Goal: Transaction & Acquisition: Purchase product/service

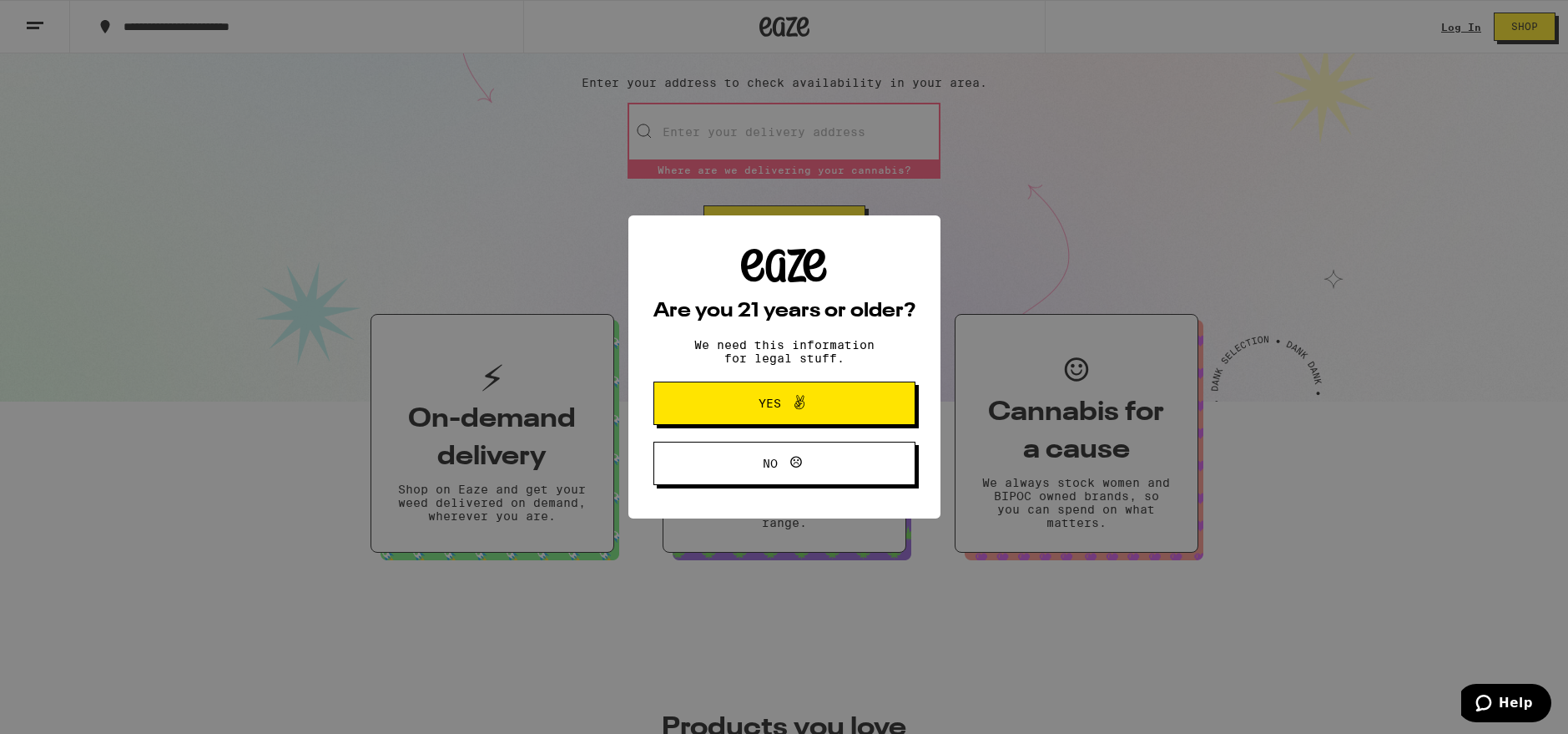
click at [755, 132] on div "Are you 21 years or older? We need this information for legal stuff. Yes No" at bounding box center [784, 367] width 1568 height 734
click at [848, 460] on button "No" at bounding box center [784, 462] width 262 height 43
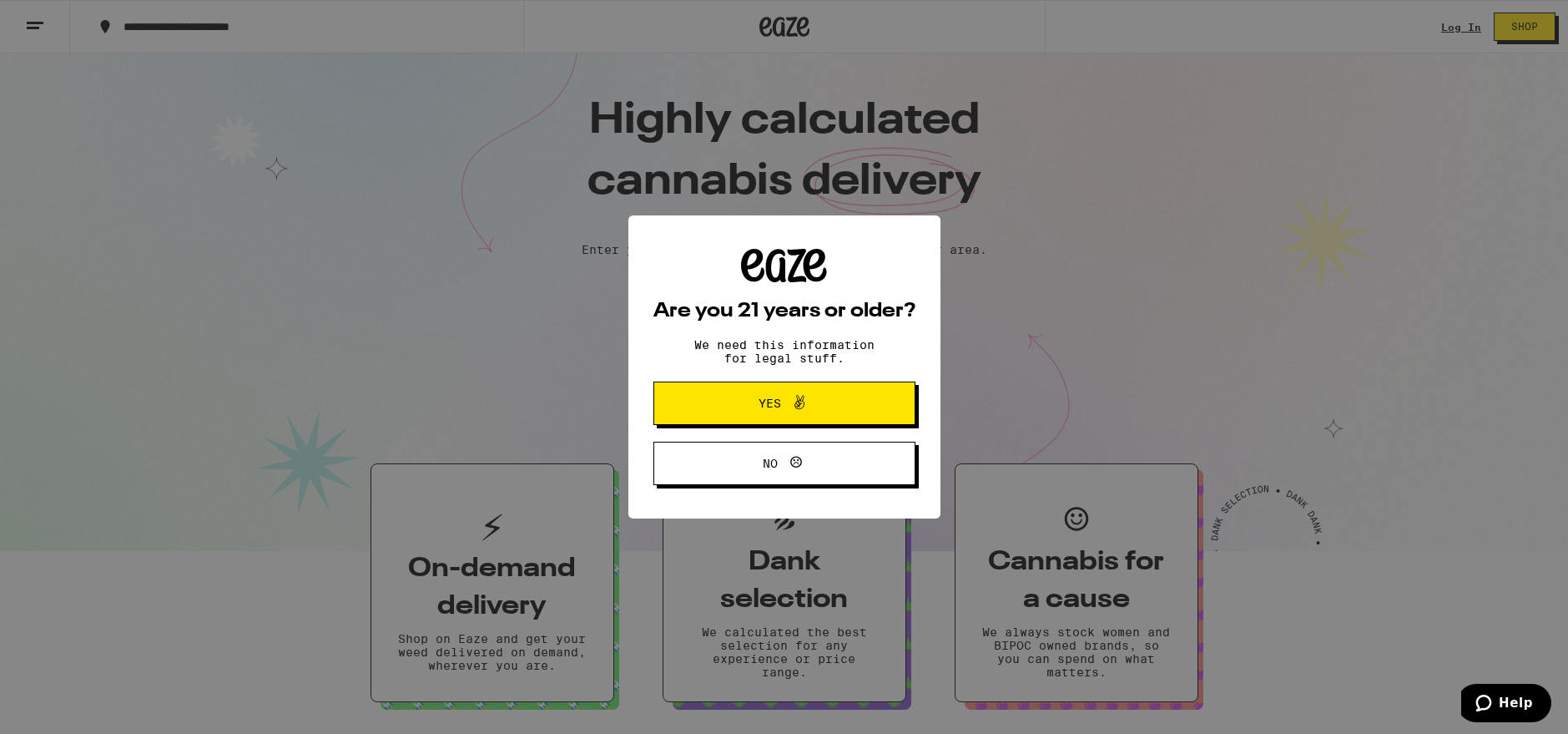
click at [1026, 214] on div "Are you 21 years or older? We need this information for legal stuff. Yes No" at bounding box center [784, 367] width 1568 height 734
click at [865, 391] on button "Yes" at bounding box center [784, 402] width 262 height 43
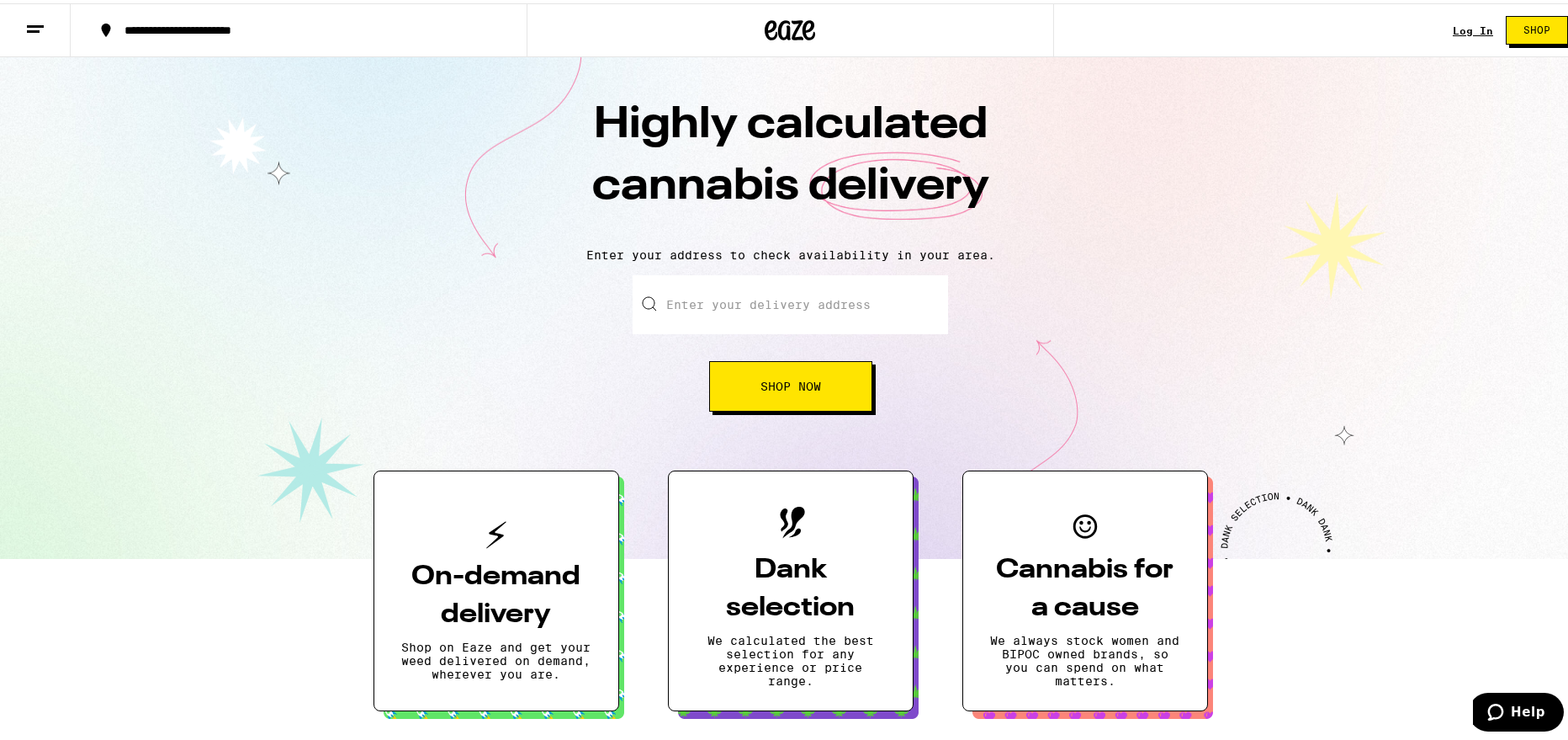
click at [774, 293] on input "Enter your delivery address" at bounding box center [790, 301] width 315 height 59
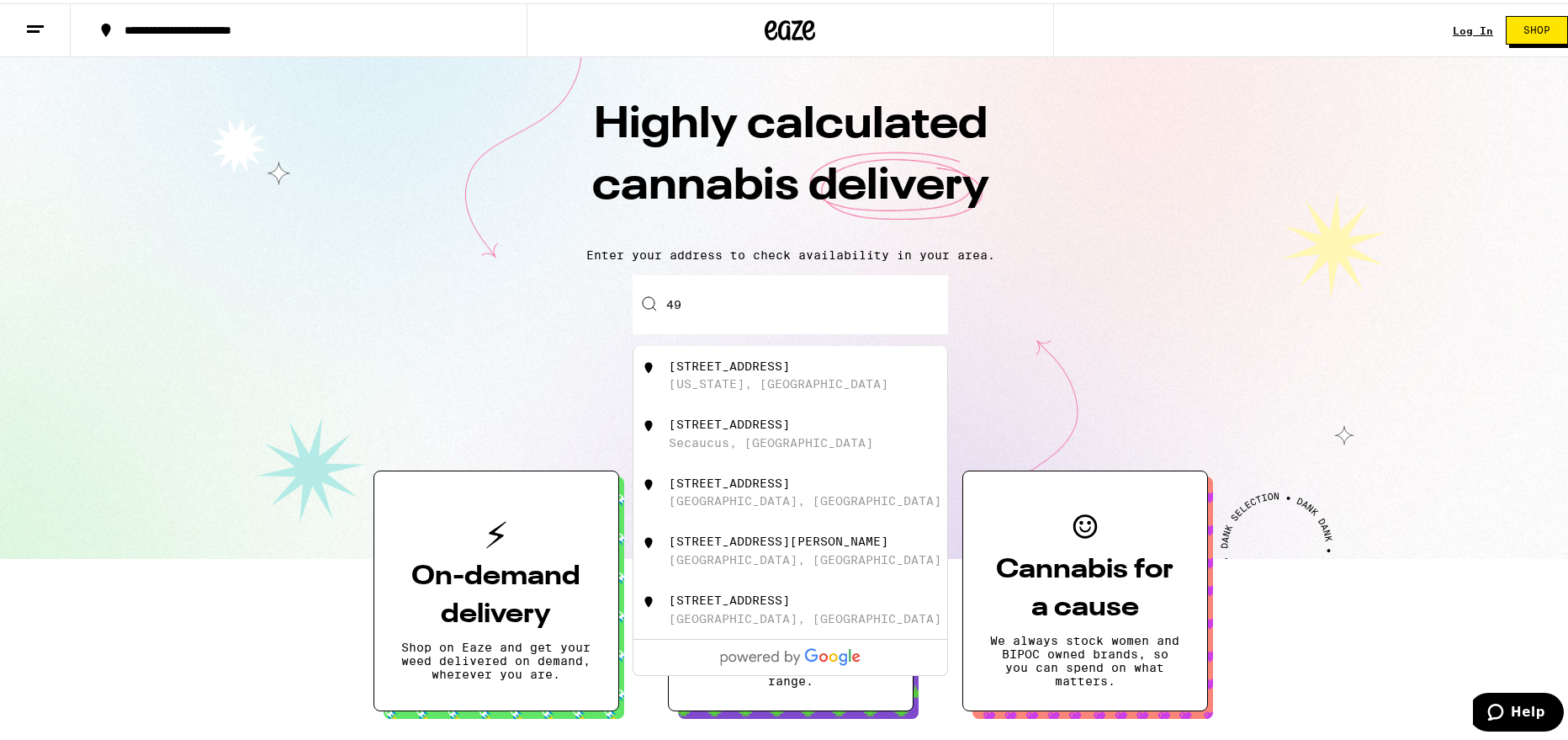
click at [723, 373] on div "[STREET_ADDRESS][US_STATE]" at bounding box center [819, 373] width 300 height 32
type input "[STREET_ADDRESS][US_STATE]"
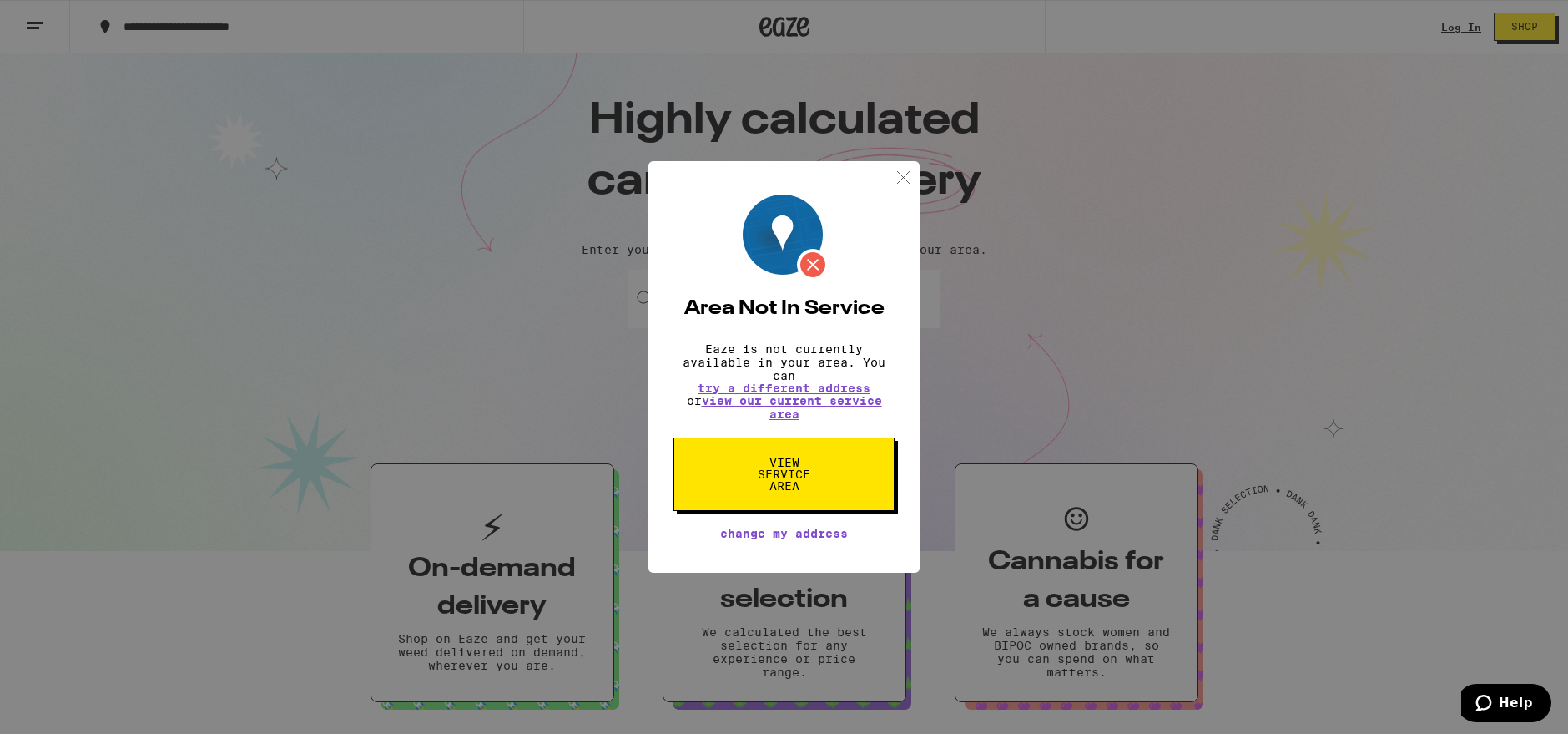
click at [903, 175] on img at bounding box center [903, 177] width 21 height 21
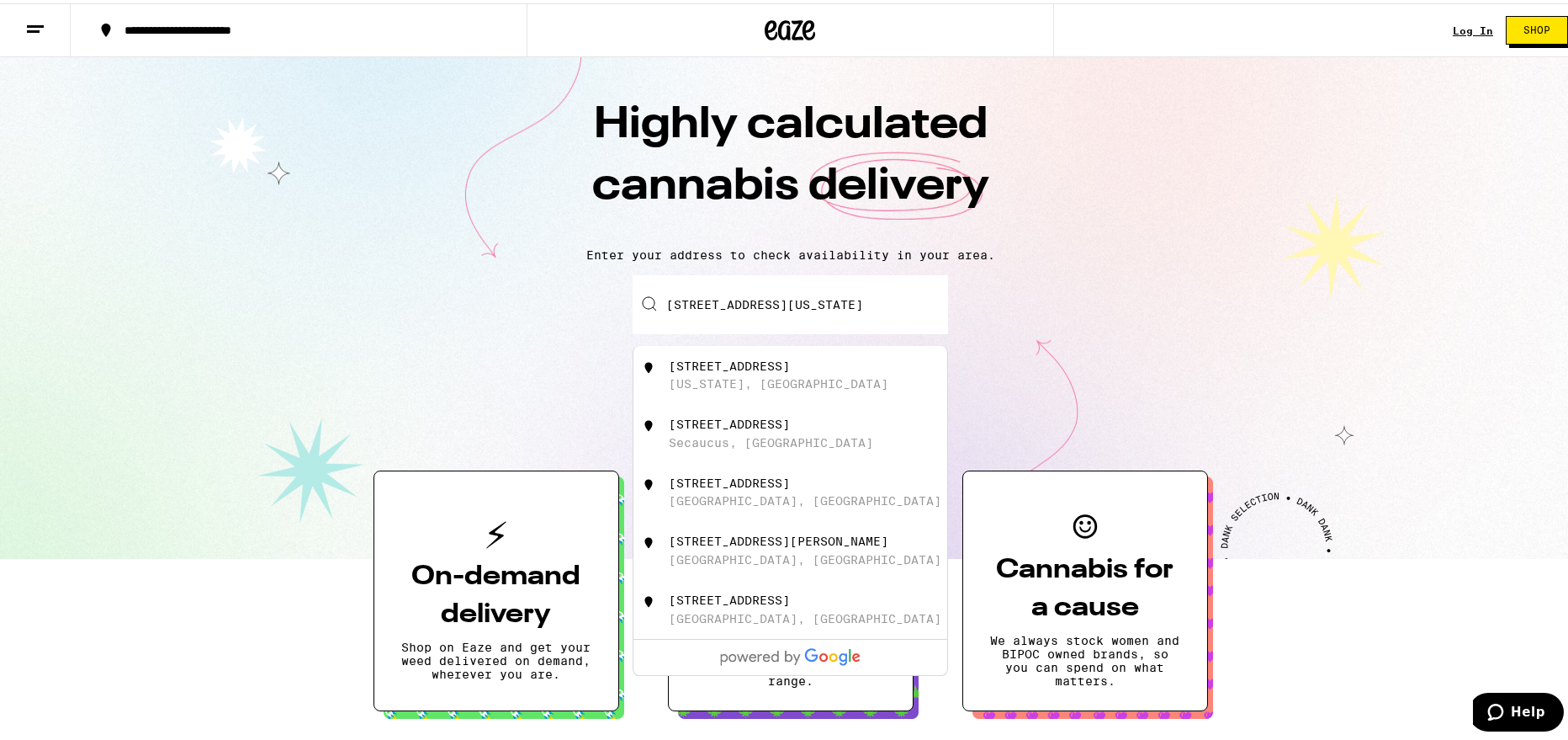
click at [821, 309] on input "[STREET_ADDRESS][US_STATE]" at bounding box center [790, 301] width 315 height 59
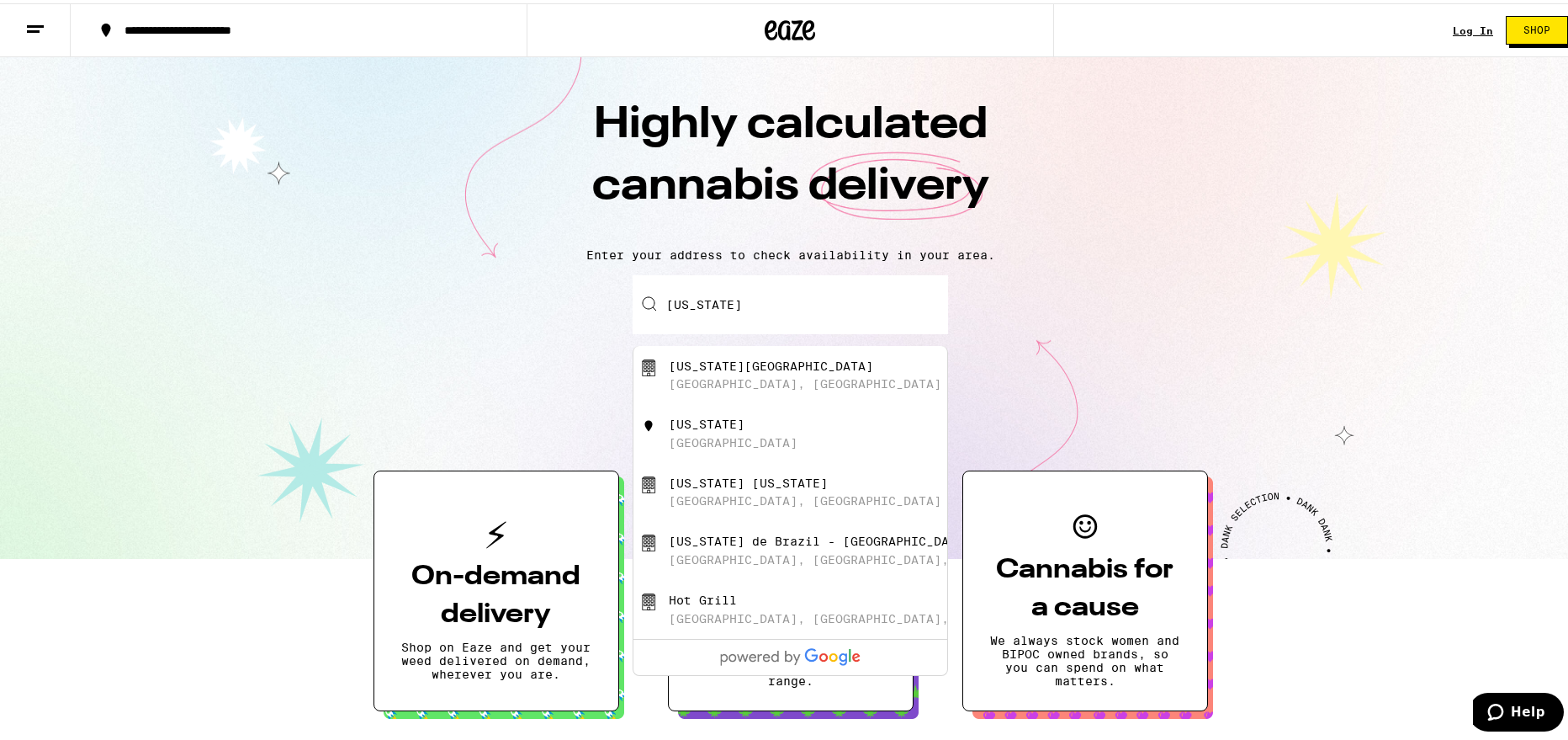
click at [754, 441] on div "[US_STATE] [GEOGRAPHIC_DATA]" at bounding box center [819, 430] width 300 height 32
type input "[US_STATE]"
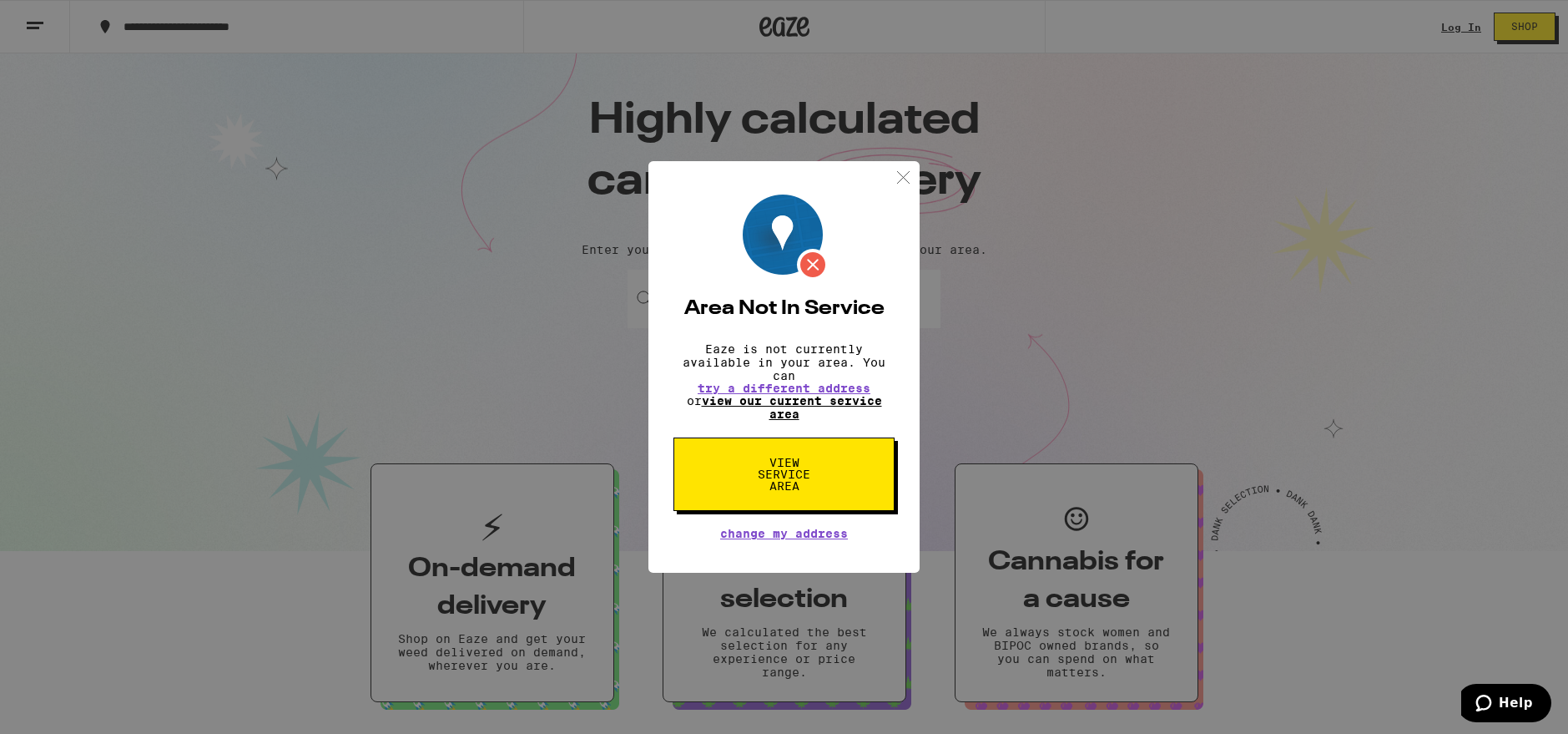
click at [837, 403] on link "view our current service area" at bounding box center [792, 407] width 181 height 27
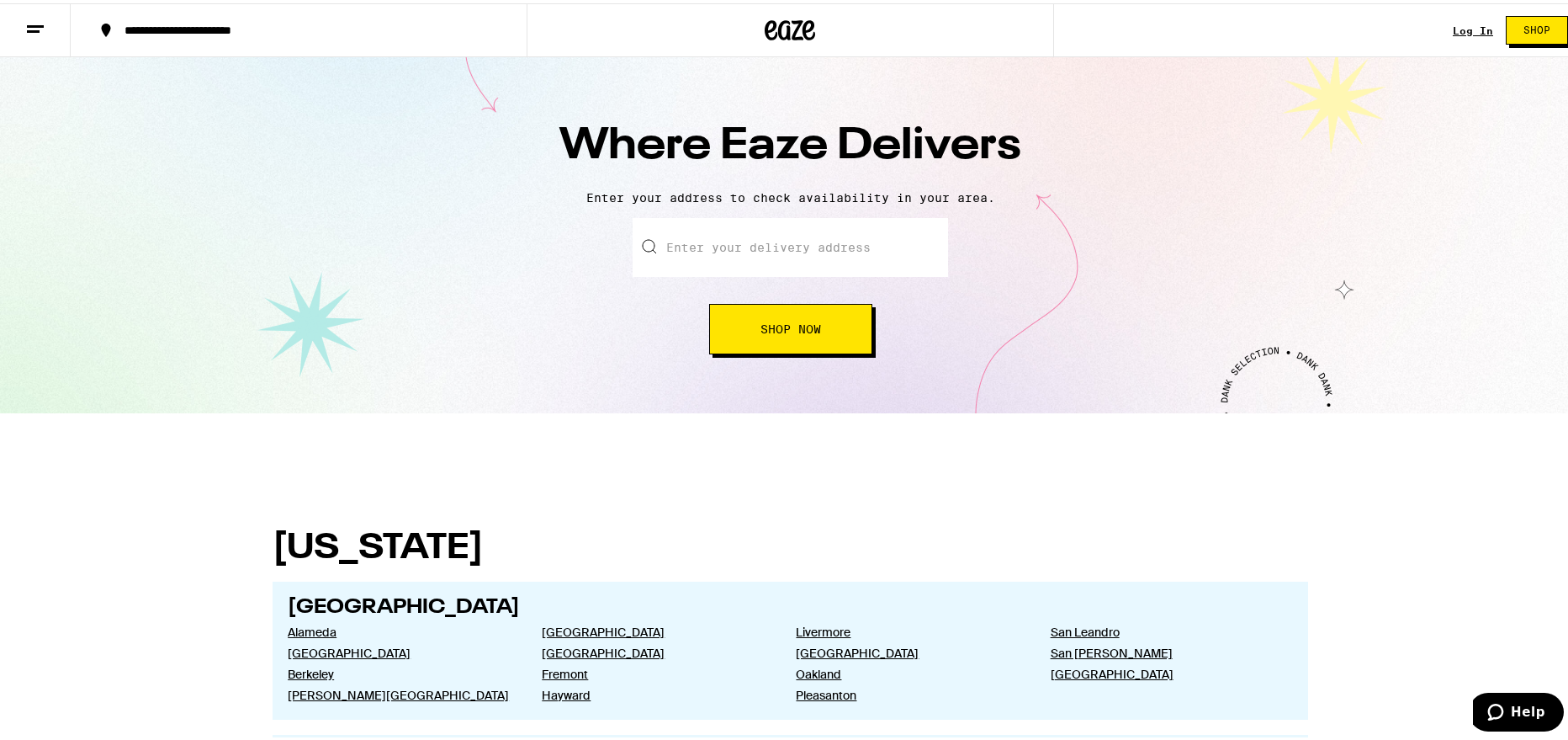
click at [815, 331] on span "Shop Now" at bounding box center [790, 326] width 60 height 12
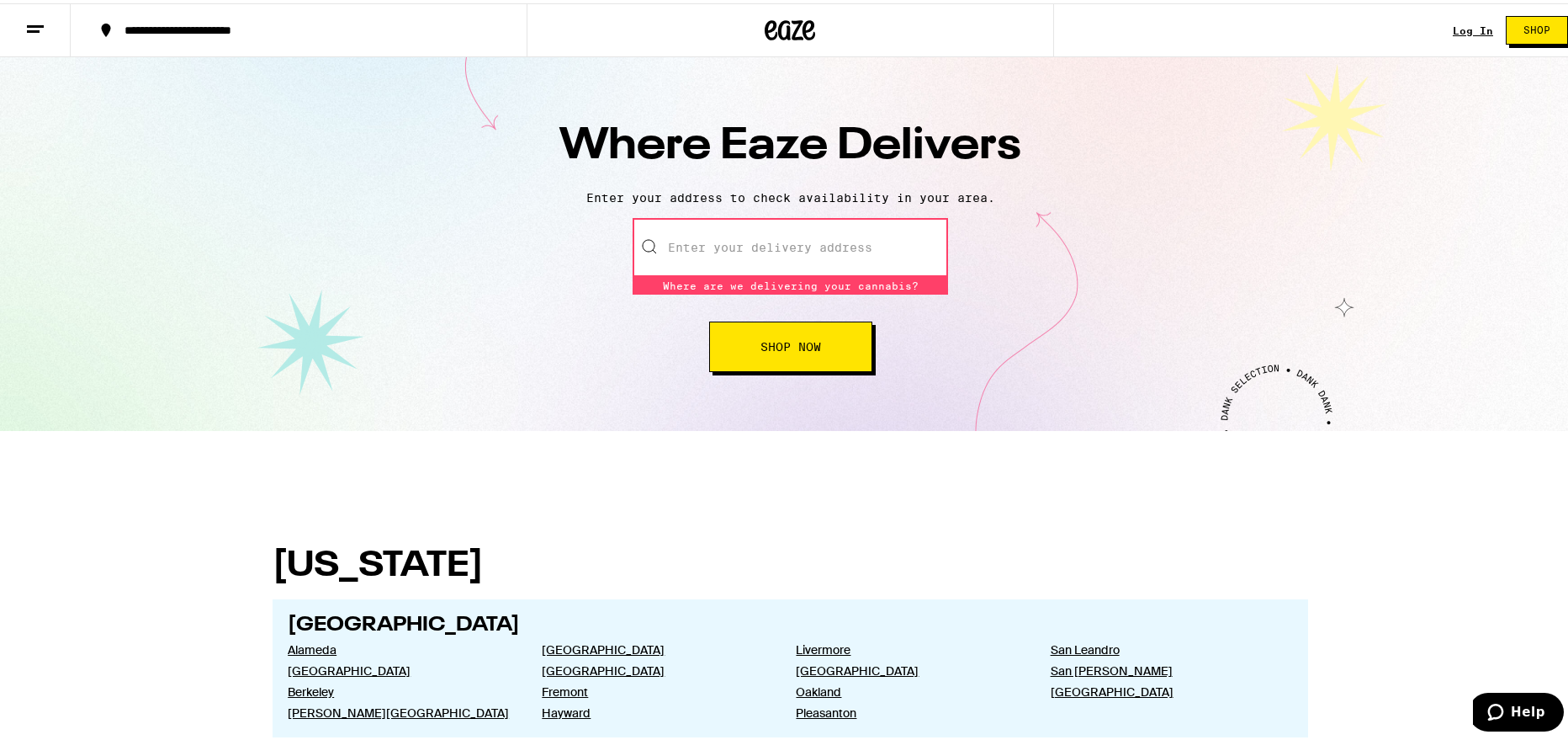
click at [778, 237] on input "text" at bounding box center [790, 243] width 315 height 59
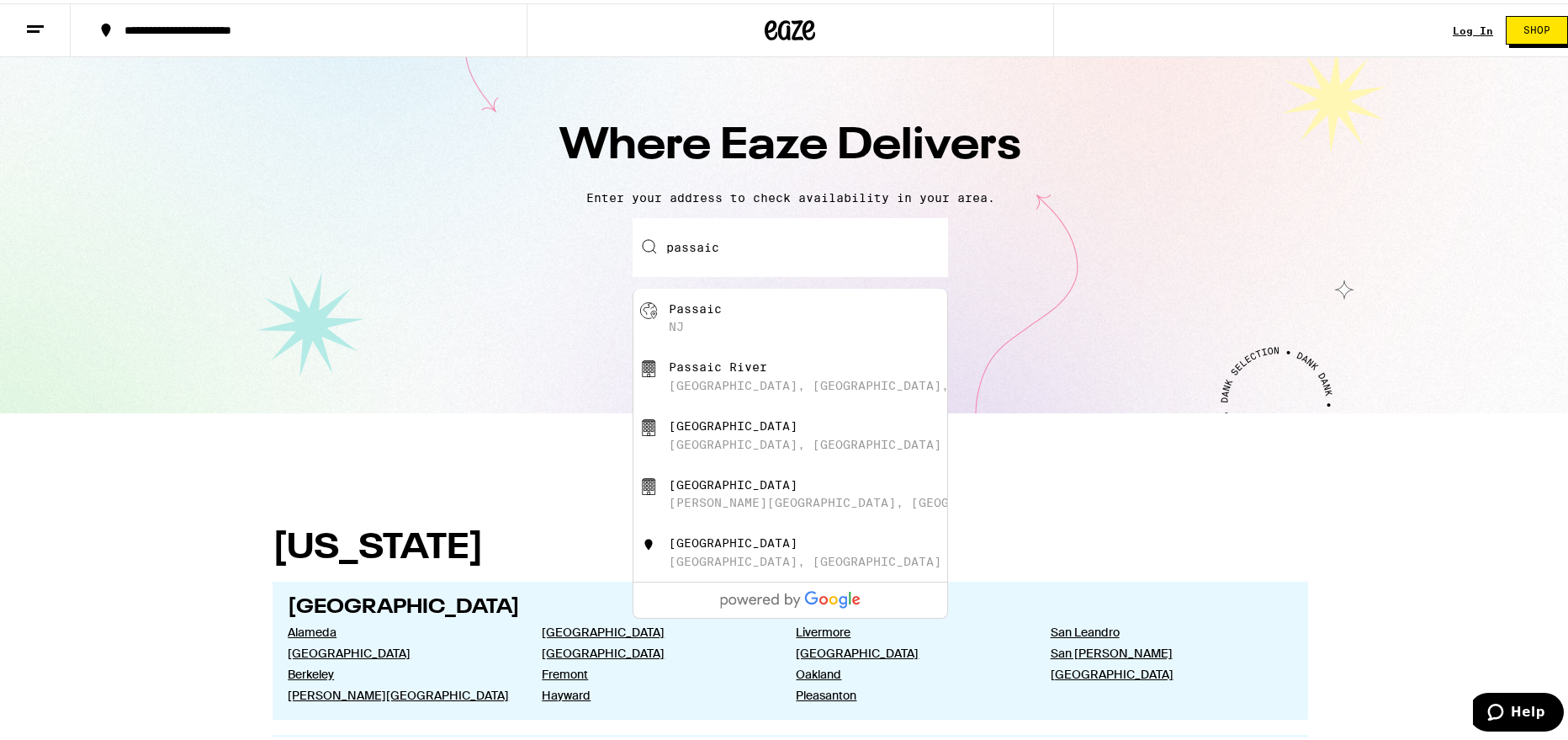
click at [723, 308] on div "Passaic [GEOGRAPHIC_DATA]" at bounding box center [819, 315] width 300 height 32
type input "[GEOGRAPHIC_DATA], [GEOGRAPHIC_DATA]"
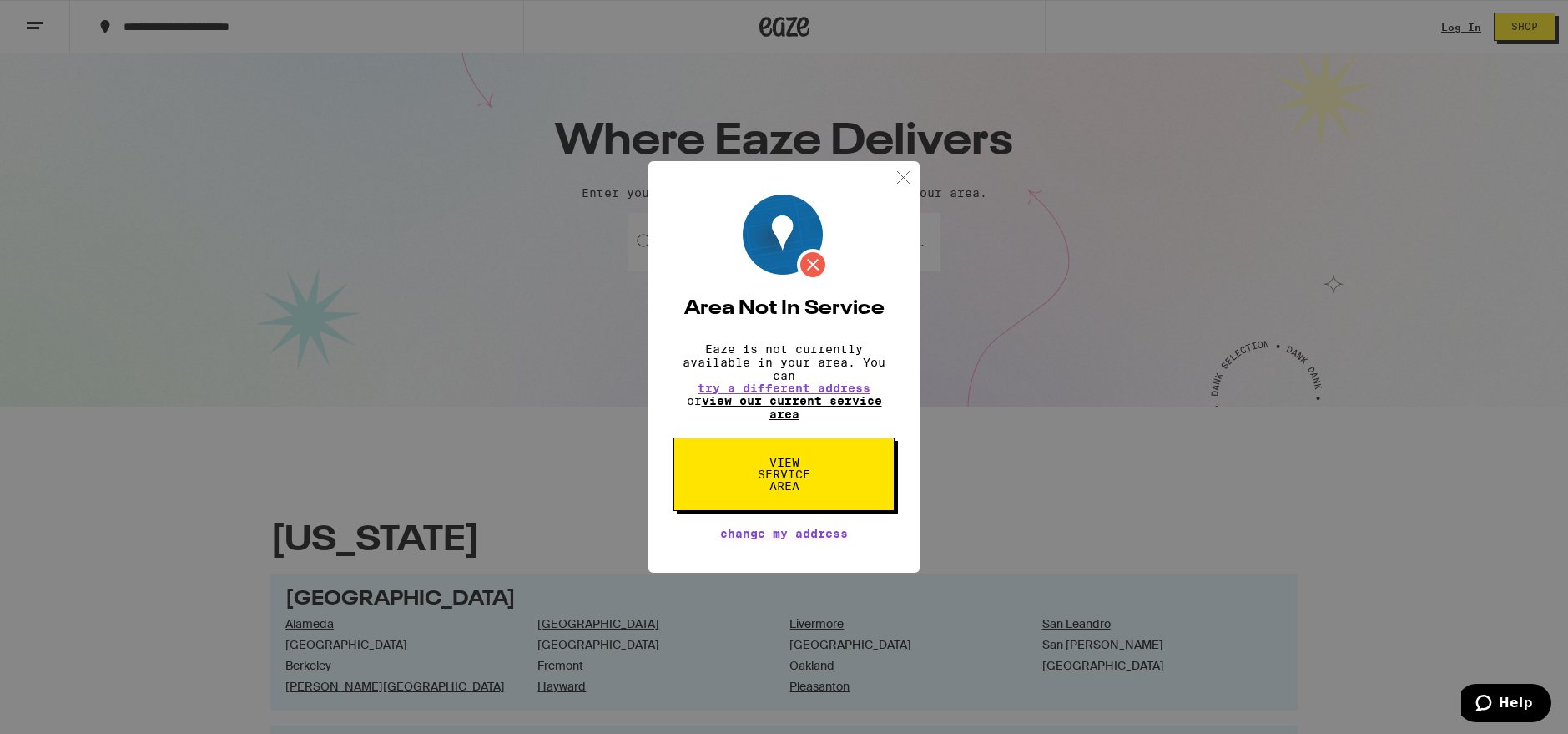
click at [786, 421] on link "view our current service area" at bounding box center [792, 407] width 181 height 27
click at [785, 417] on link "view our current service area" at bounding box center [792, 407] width 181 height 27
click at [807, 502] on button "View Service Area" at bounding box center [784, 473] width 221 height 73
click at [813, 483] on span "View Service Area" at bounding box center [784, 474] width 86 height 35
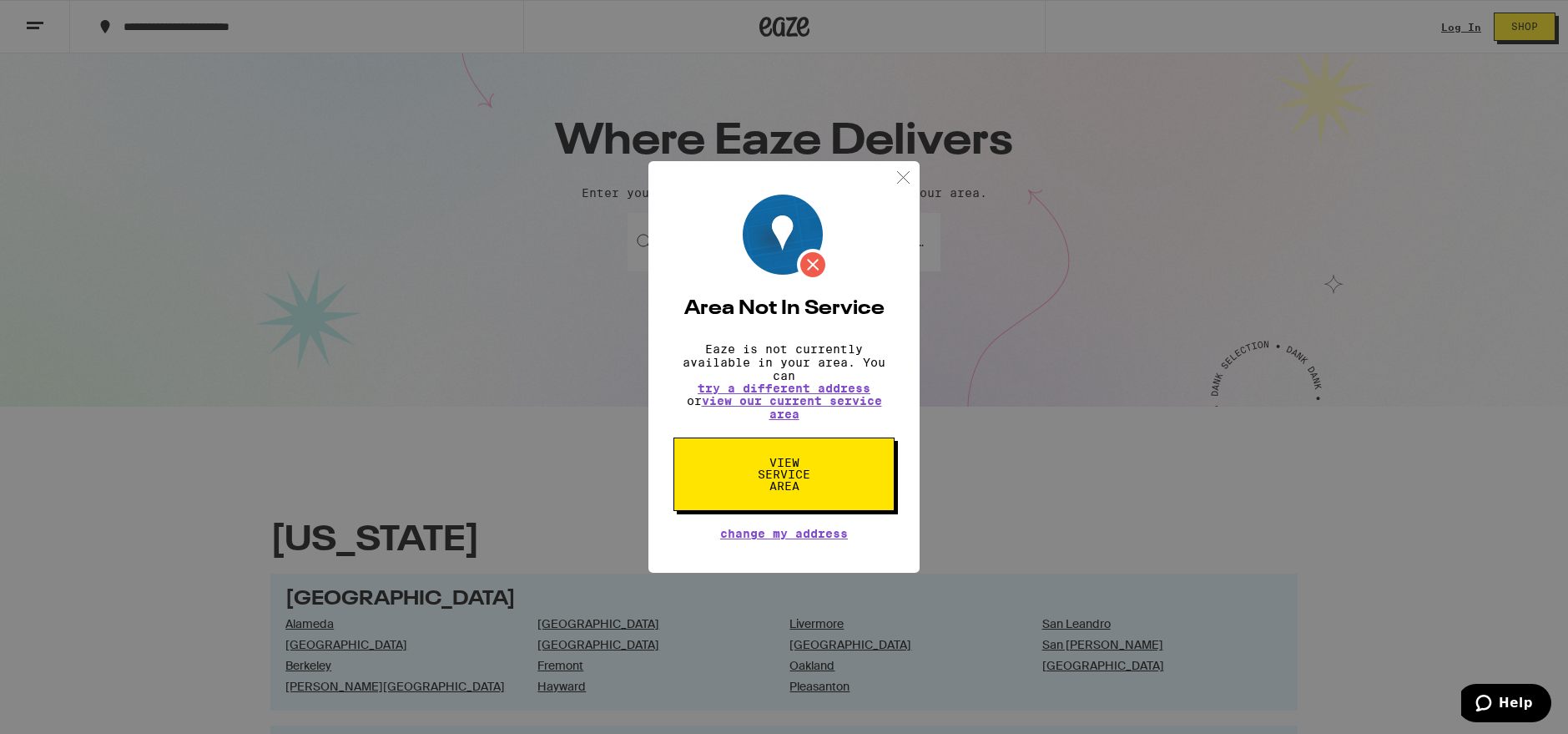
click at [903, 175] on img at bounding box center [903, 177] width 21 height 21
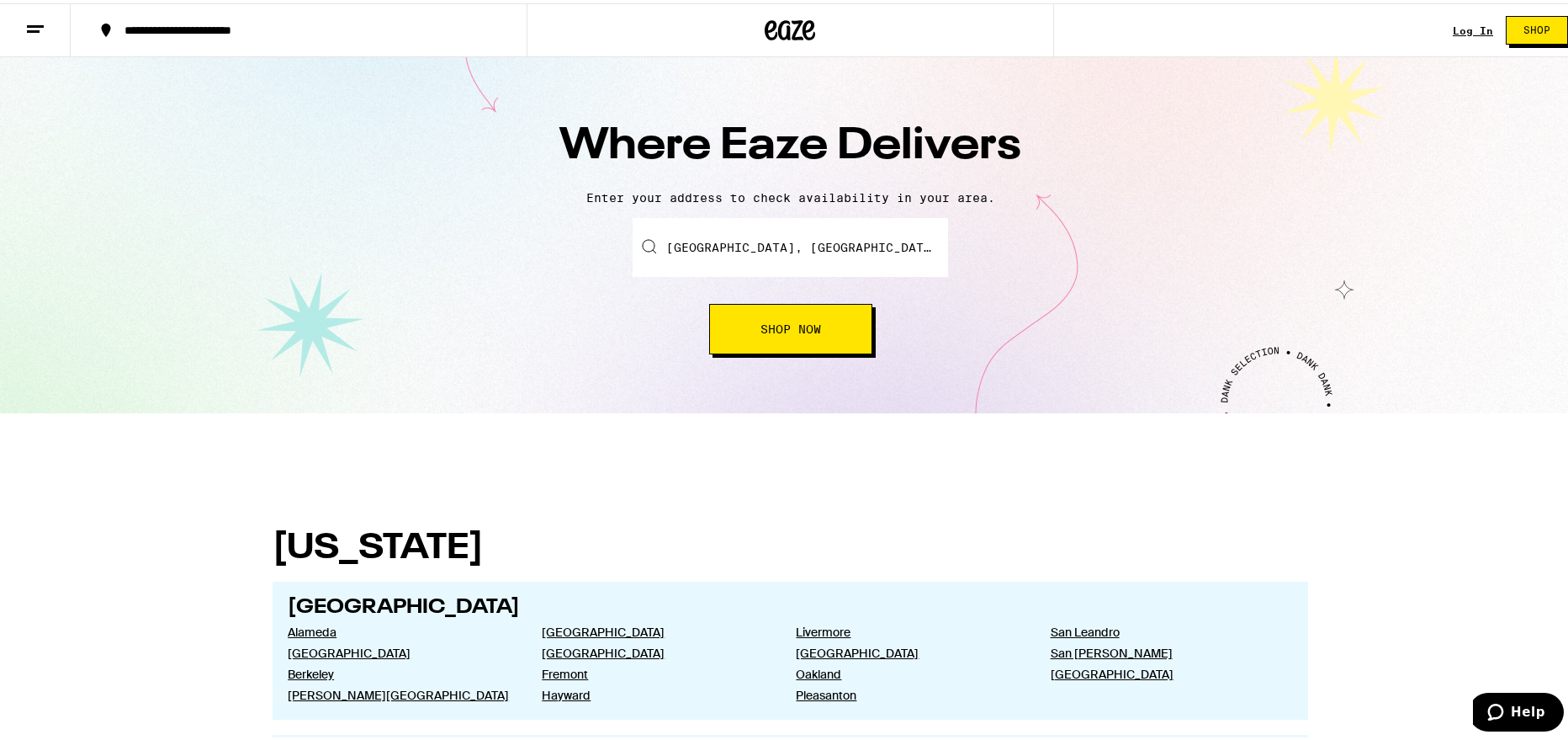
click at [796, 256] on input "[GEOGRAPHIC_DATA], [GEOGRAPHIC_DATA]" at bounding box center [790, 243] width 315 height 59
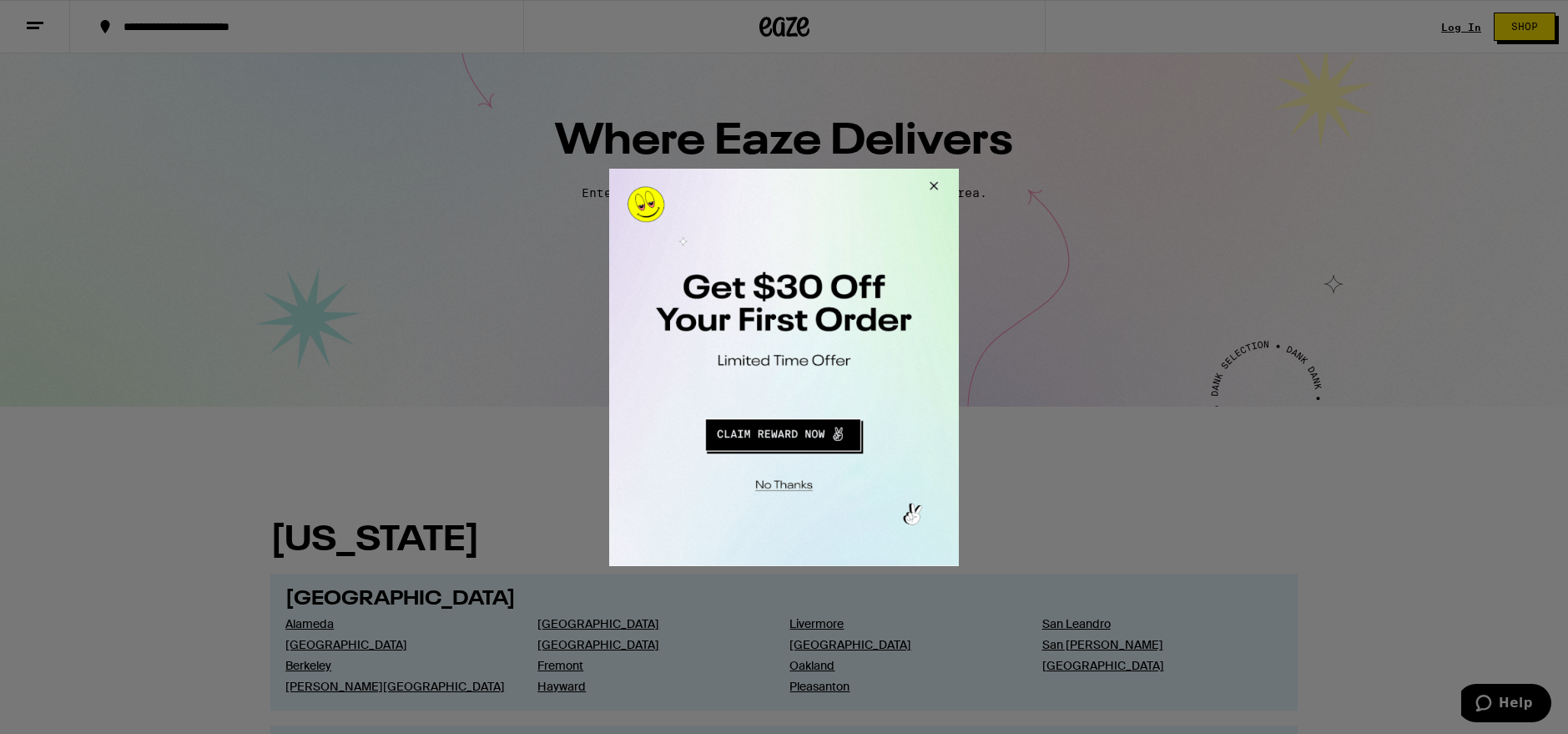
click at [935, 190] on button "Close Modal" at bounding box center [931, 187] width 45 height 40
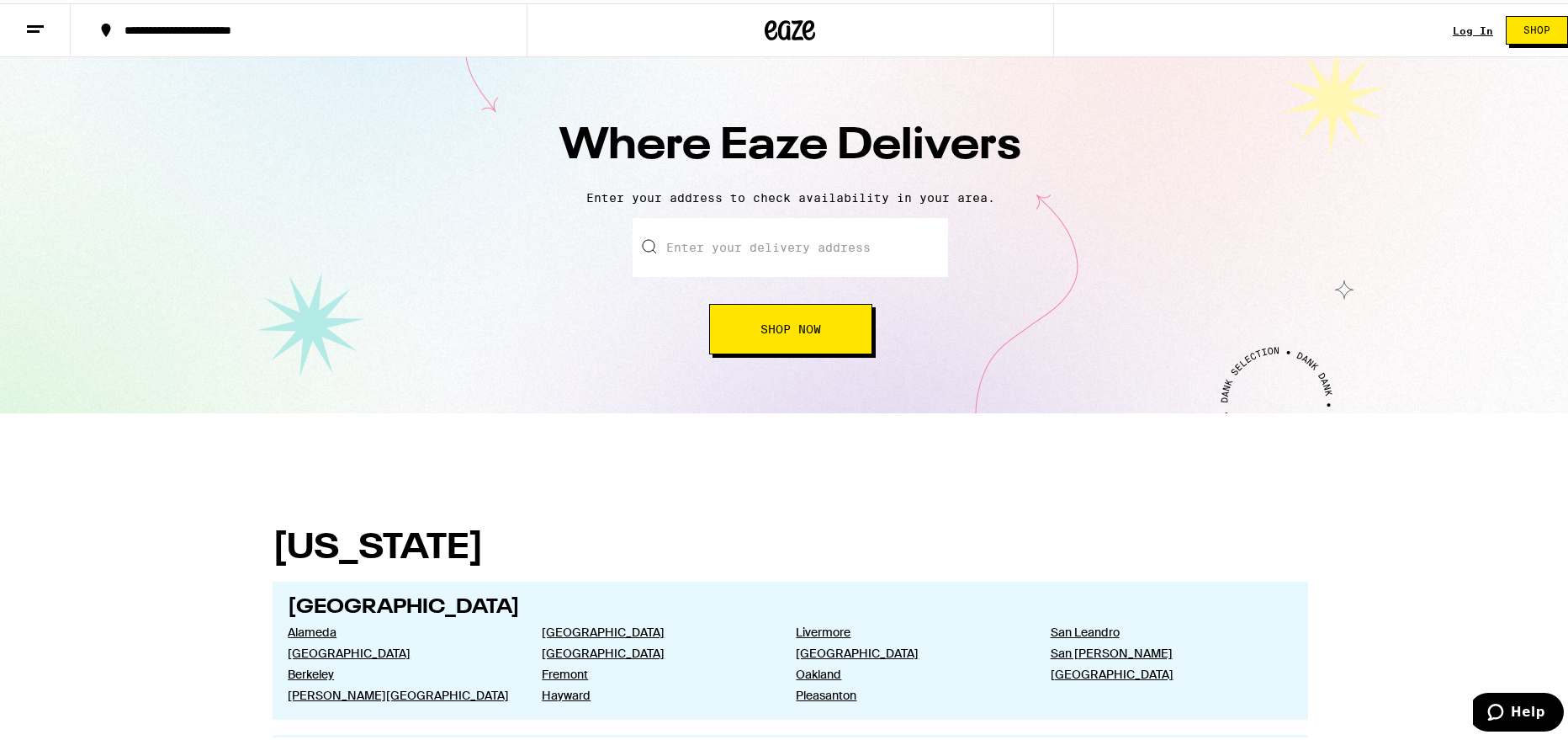
click at [707, 232] on input "text" at bounding box center [790, 243] width 315 height 59
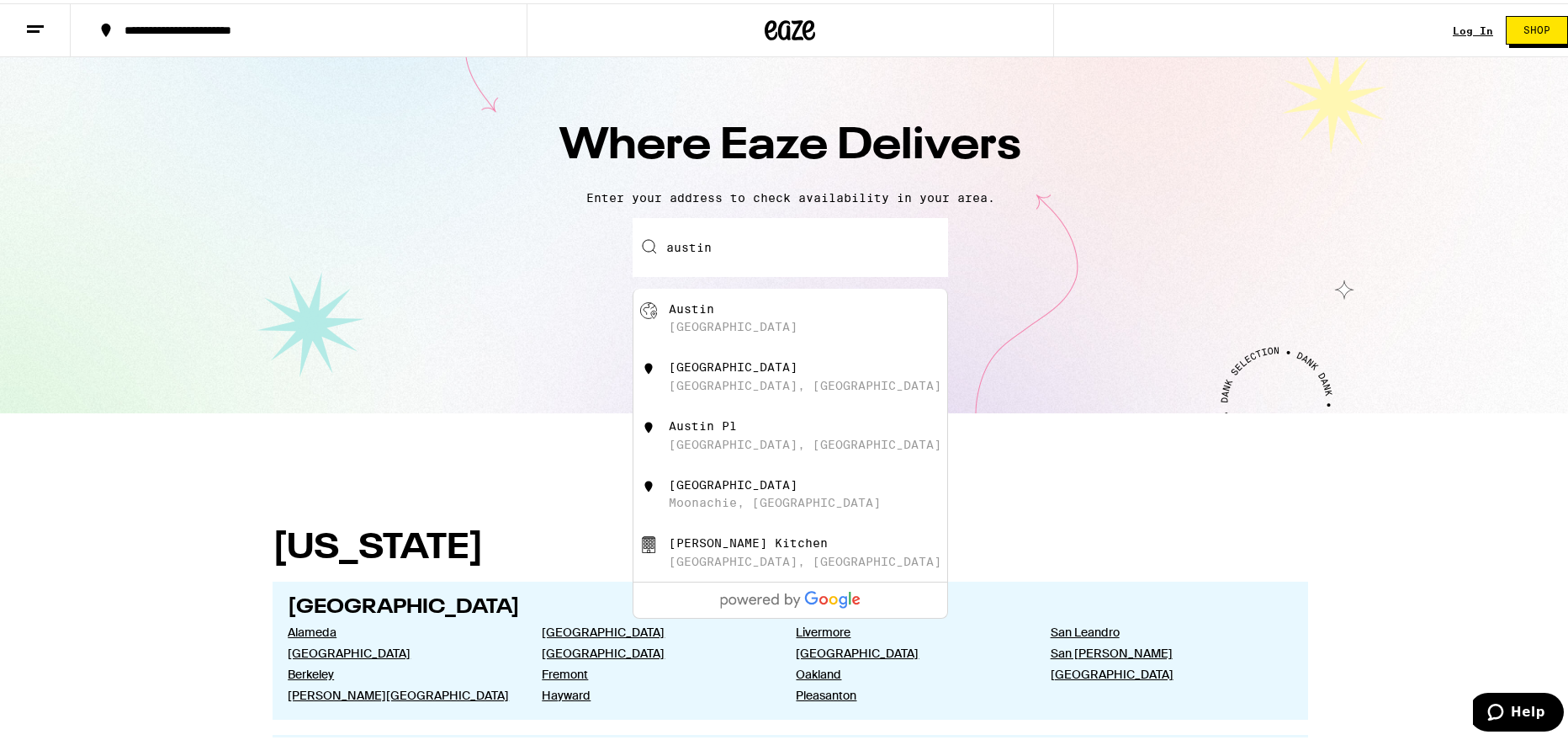
click at [712, 304] on div "Austin [GEOGRAPHIC_DATA]" at bounding box center [819, 315] width 300 height 32
type input "[GEOGRAPHIC_DATA], [GEOGRAPHIC_DATA]"
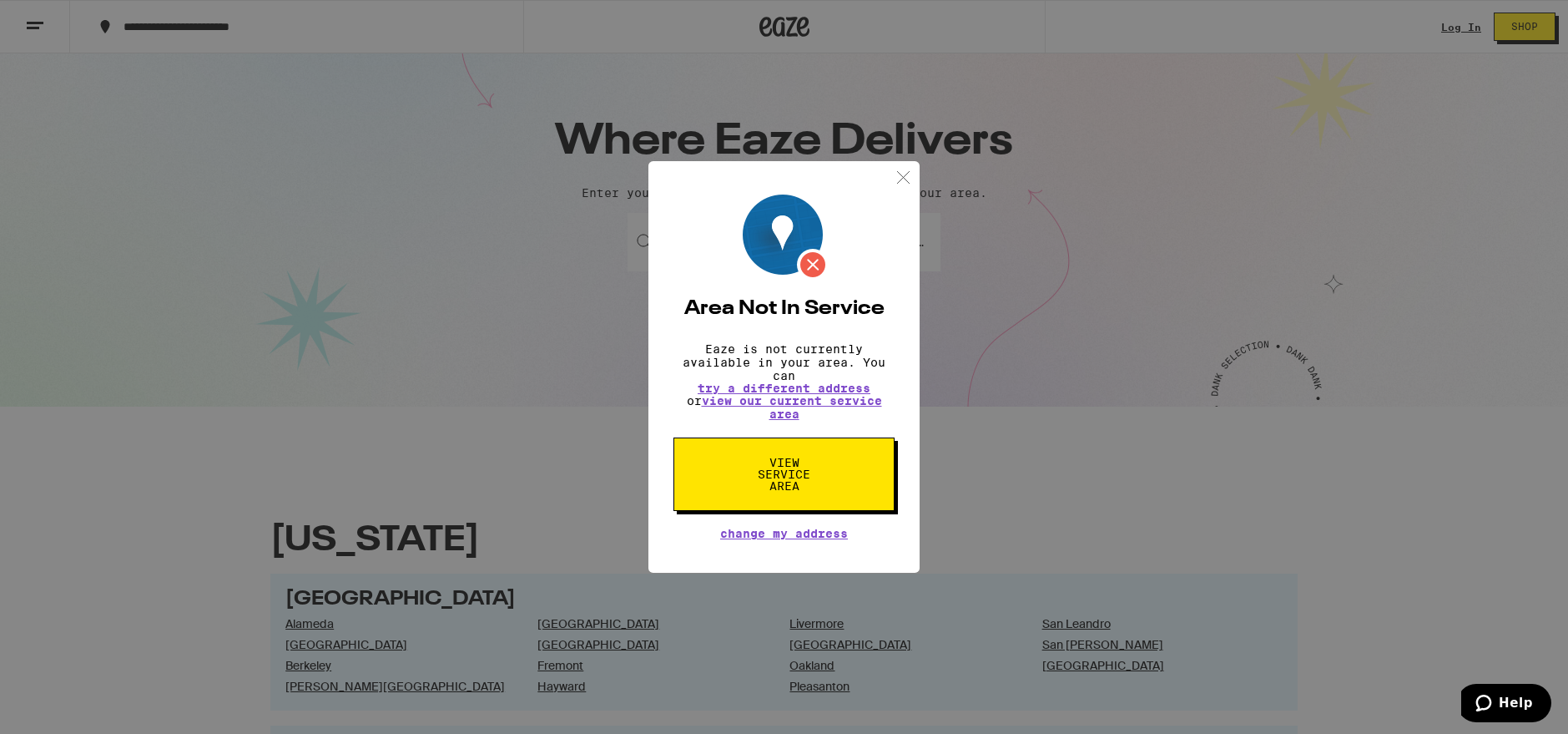
click at [830, 463] on button "View Service Area" at bounding box center [784, 473] width 221 height 73
click at [910, 180] on img at bounding box center [903, 177] width 21 height 21
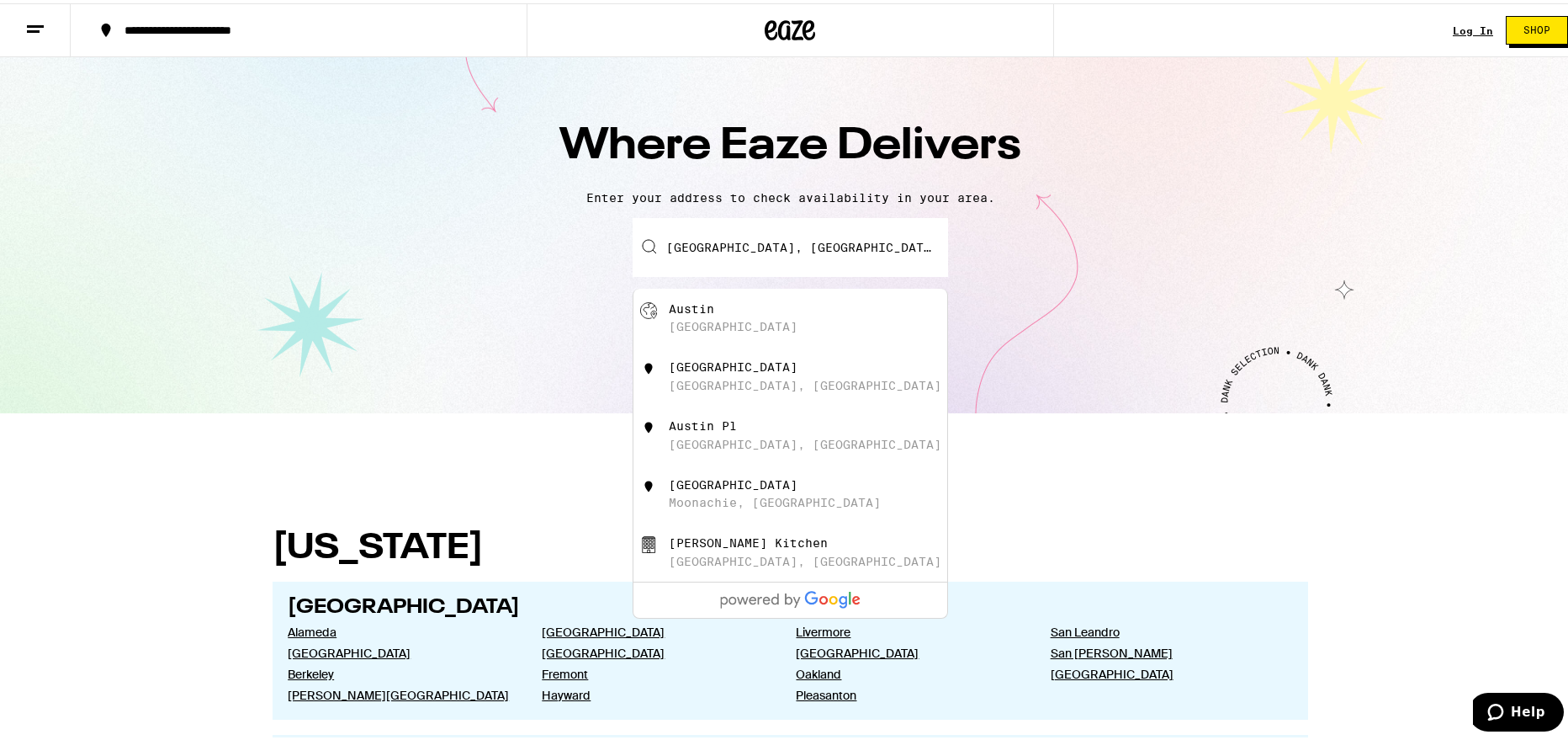
drag, startPoint x: 781, startPoint y: 259, endPoint x: 593, endPoint y: 251, distance: 188.2
click at [635, 256] on div "[GEOGRAPHIC_DATA], [GEOGRAPHIC_DATA] [GEOGRAPHIC_DATA] [GEOGRAPHIC_DATA] [GEOGR…" at bounding box center [790, 243] width 315 height 59
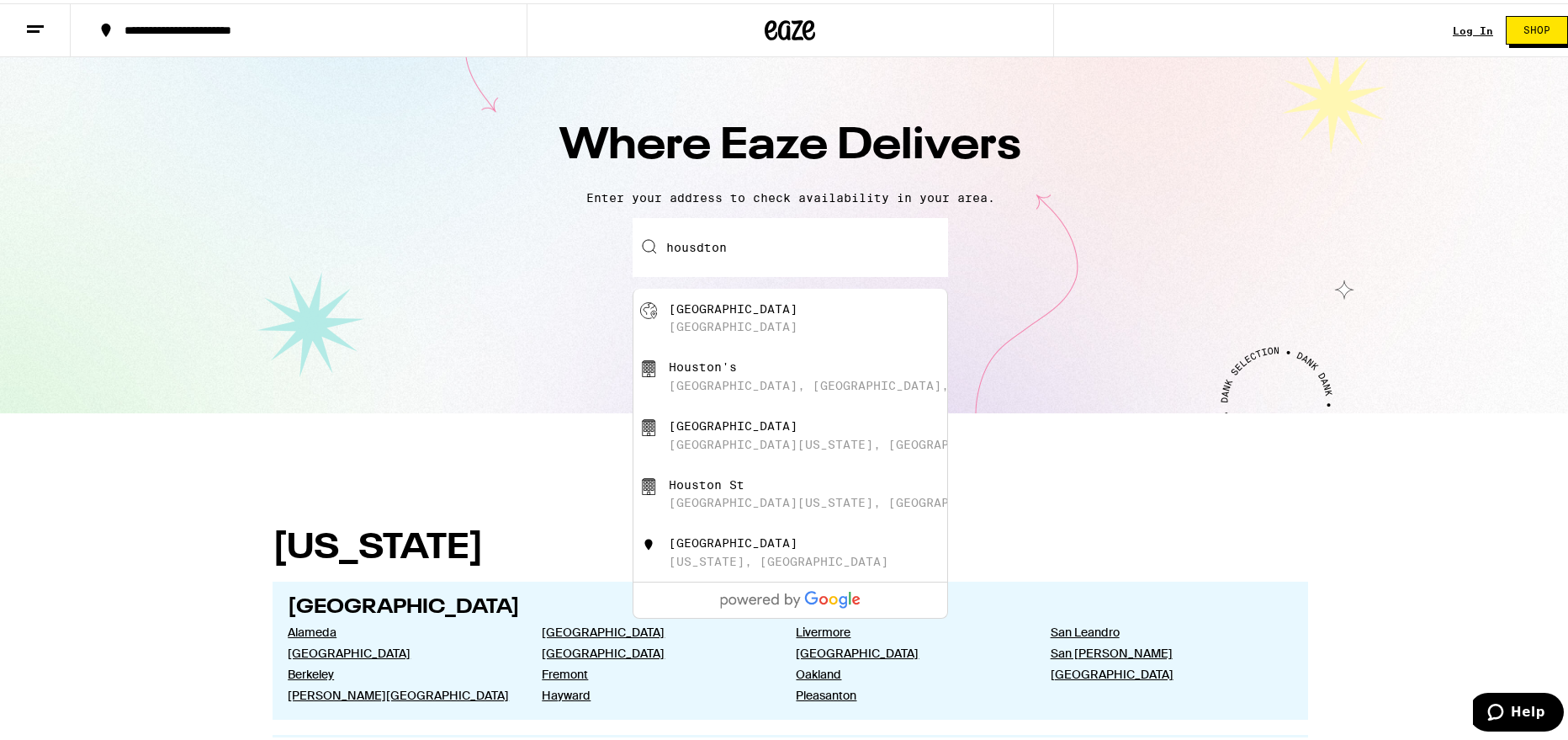
click at [708, 302] on div "[GEOGRAPHIC_DATA]" at bounding box center [733, 305] width 128 height 14
type input "[GEOGRAPHIC_DATA], [GEOGRAPHIC_DATA]"
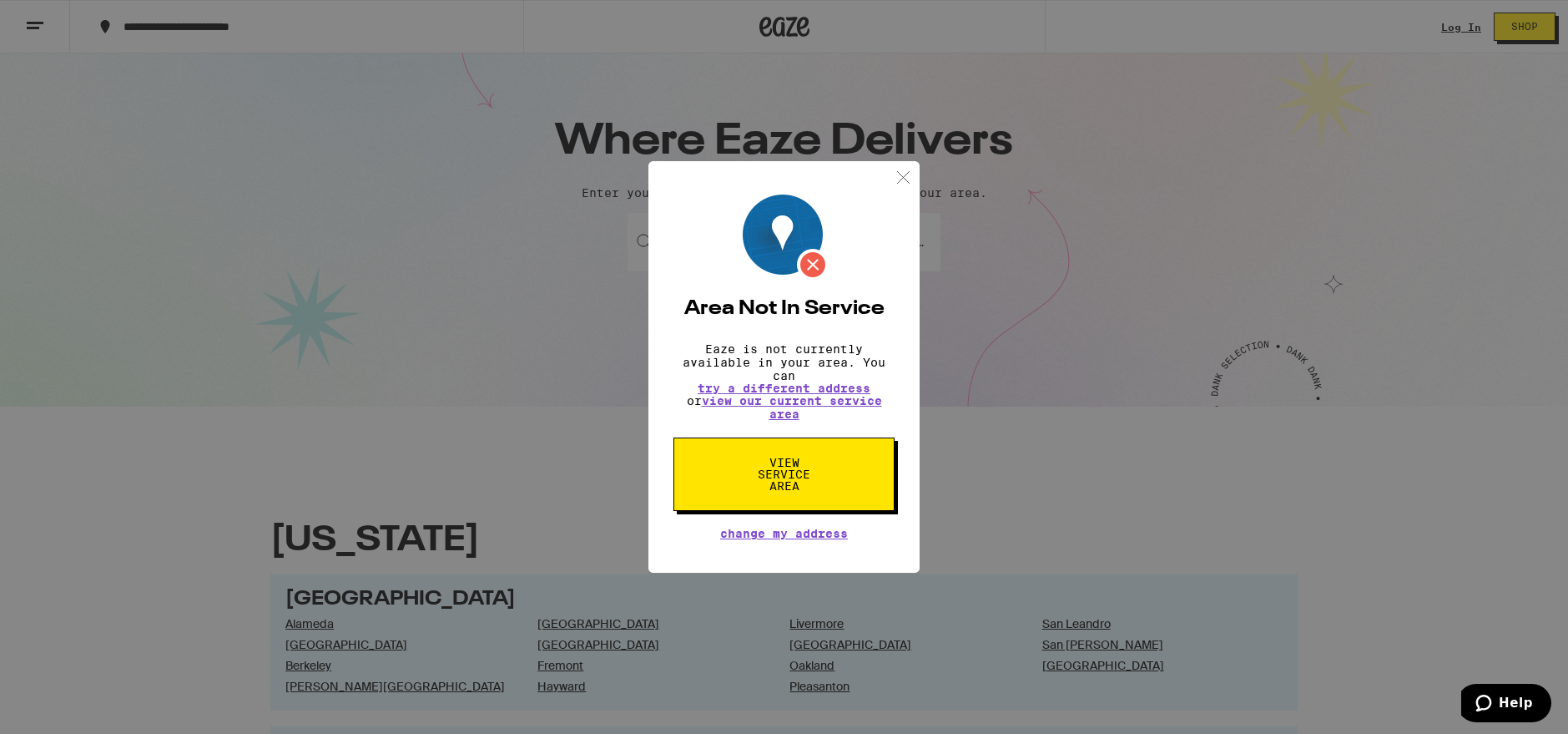
click at [796, 451] on button "View Service Area" at bounding box center [784, 473] width 221 height 73
click at [893, 175] on img at bounding box center [903, 177] width 21 height 21
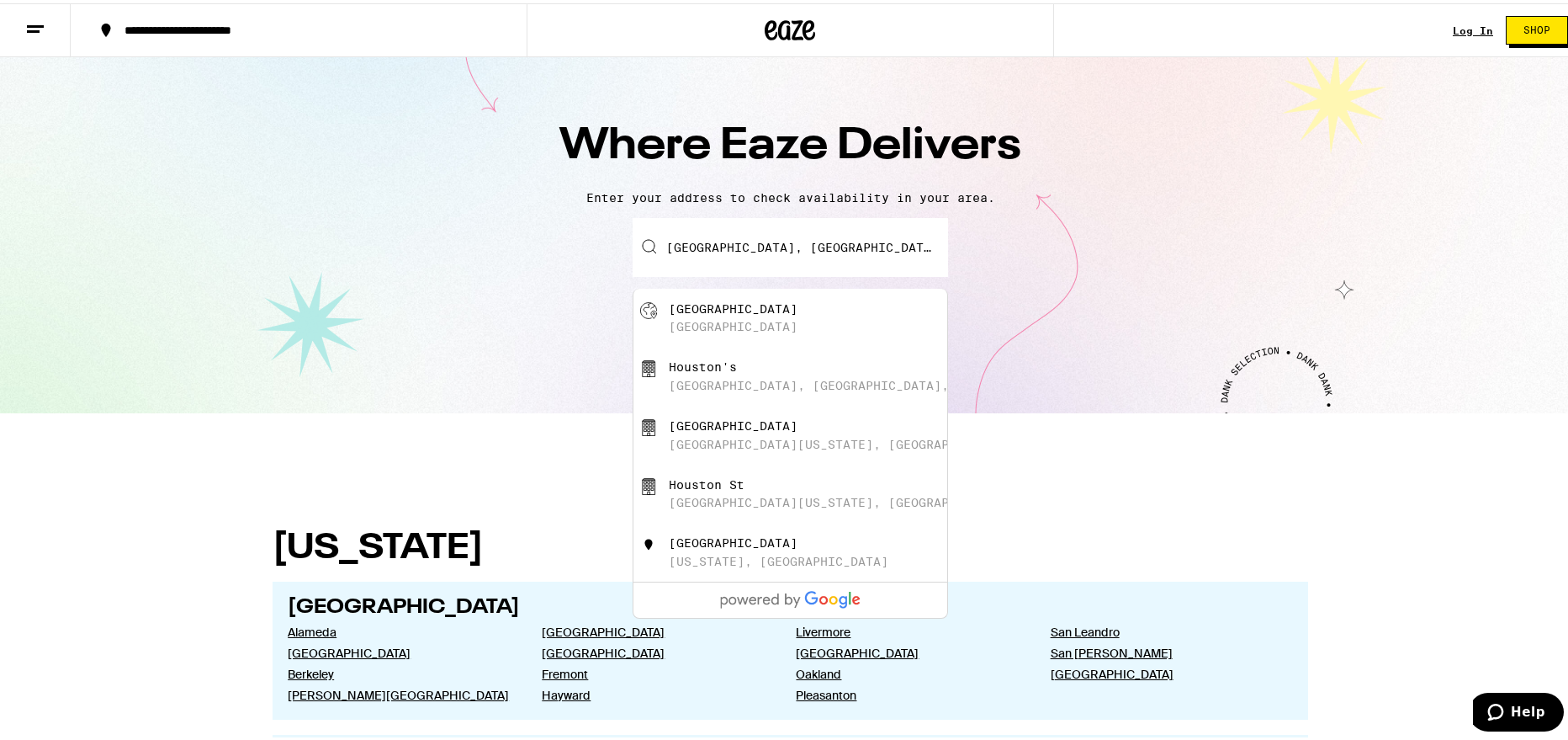
click at [789, 249] on input "[GEOGRAPHIC_DATA], [GEOGRAPHIC_DATA]" at bounding box center [790, 243] width 315 height 59
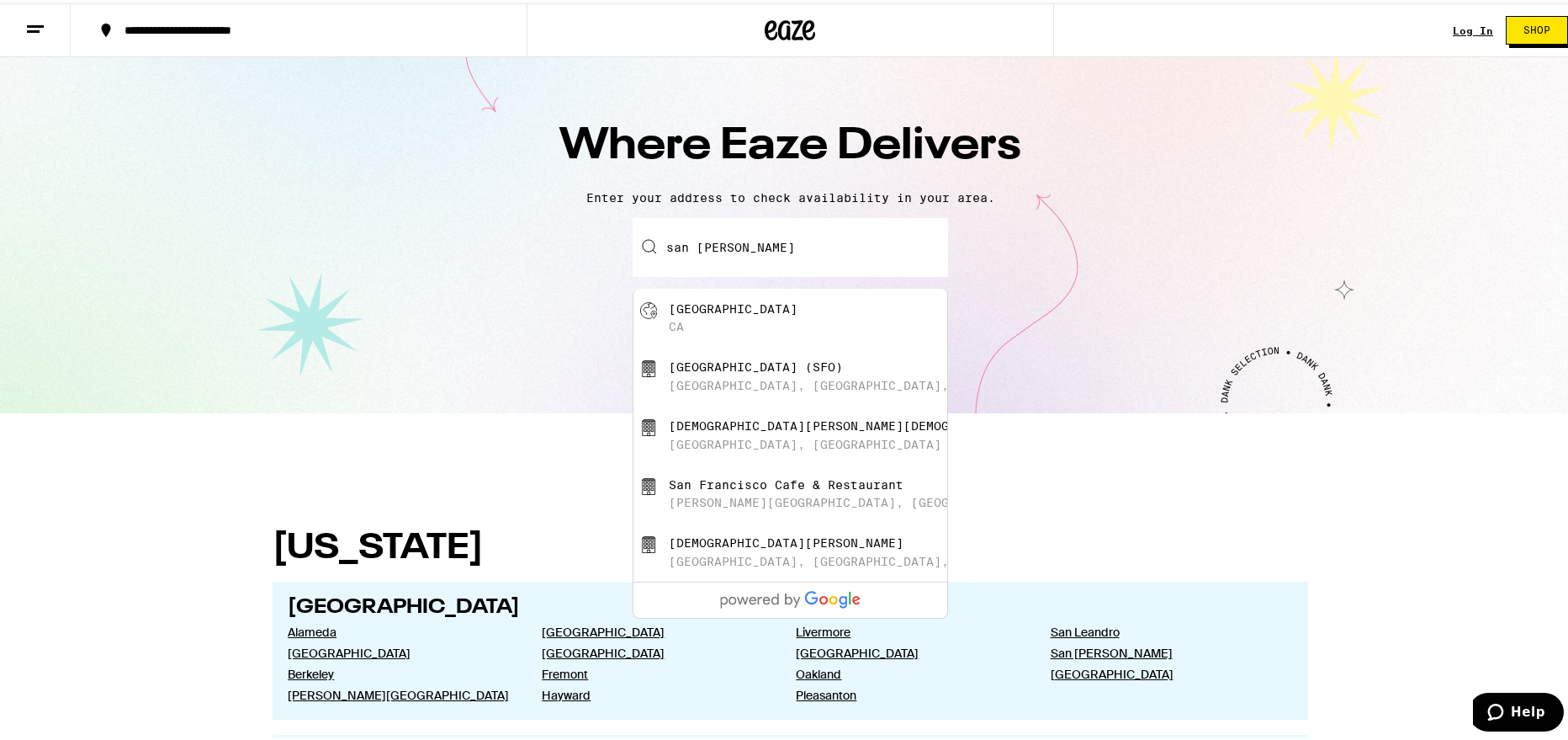
click at [741, 316] on div "[GEOGRAPHIC_DATA] [GEOGRAPHIC_DATA]" at bounding box center [819, 315] width 300 height 32
type input "[GEOGRAPHIC_DATA], [GEOGRAPHIC_DATA]"
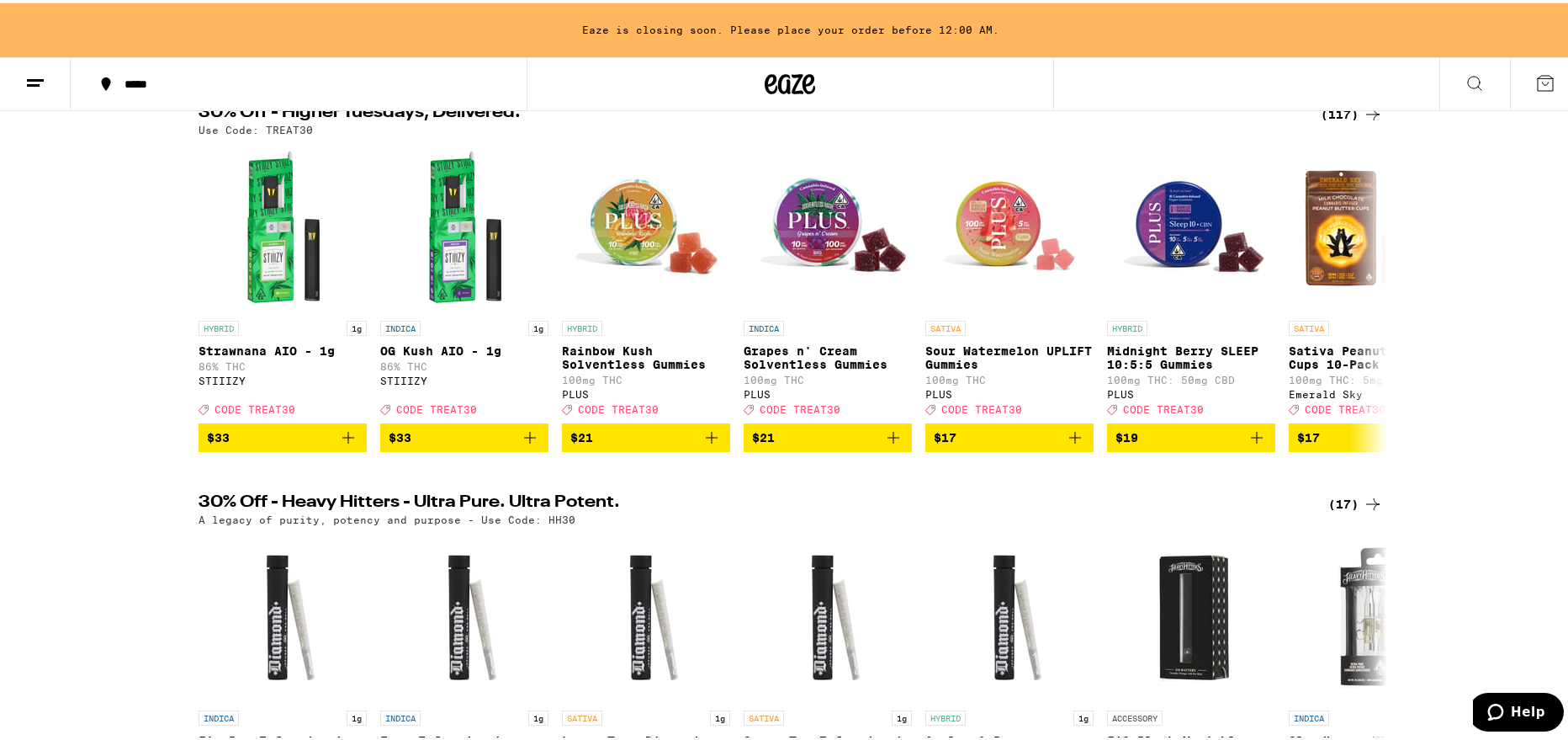
scroll to position [168, 0]
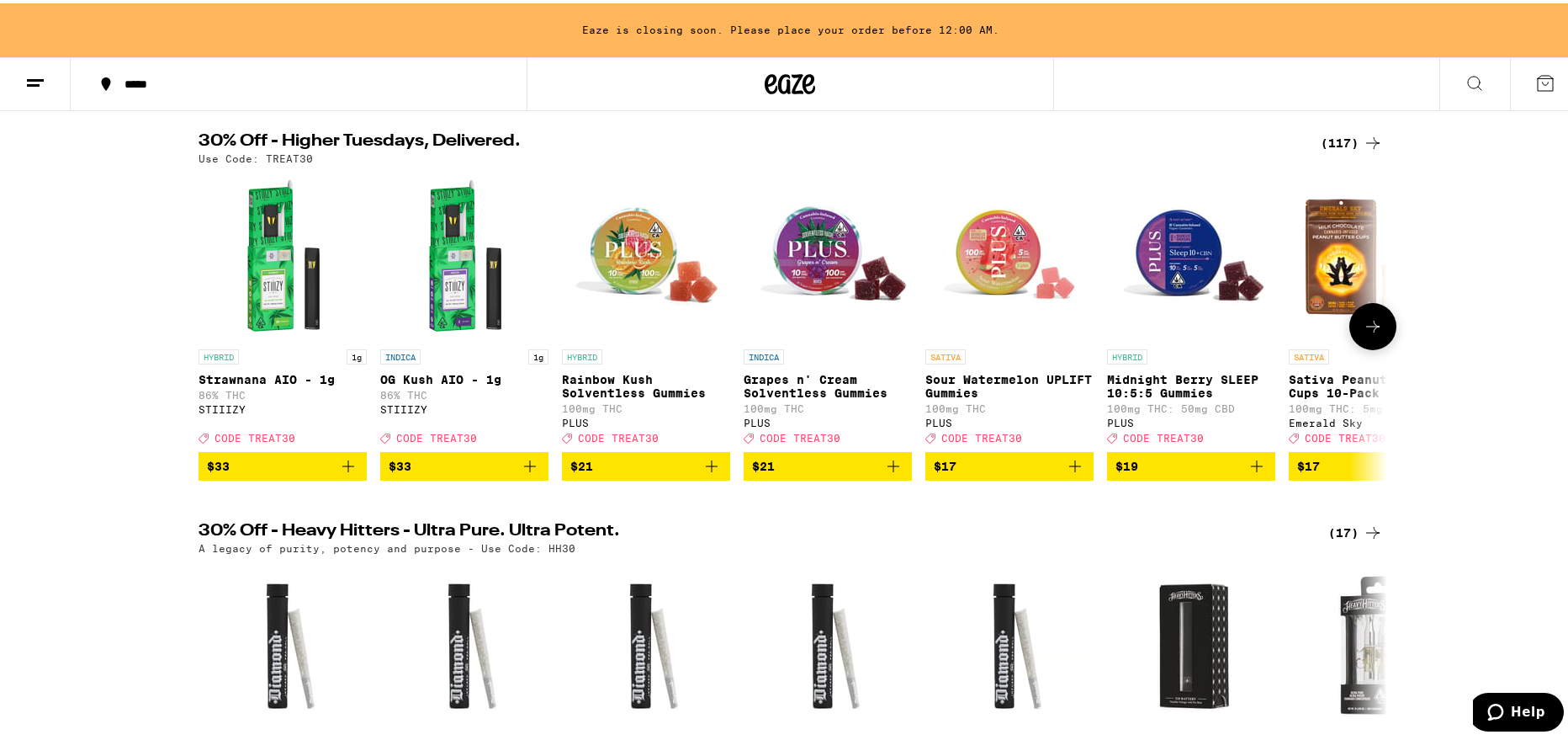
click at [1363, 333] on icon at bounding box center [1373, 323] width 20 height 20
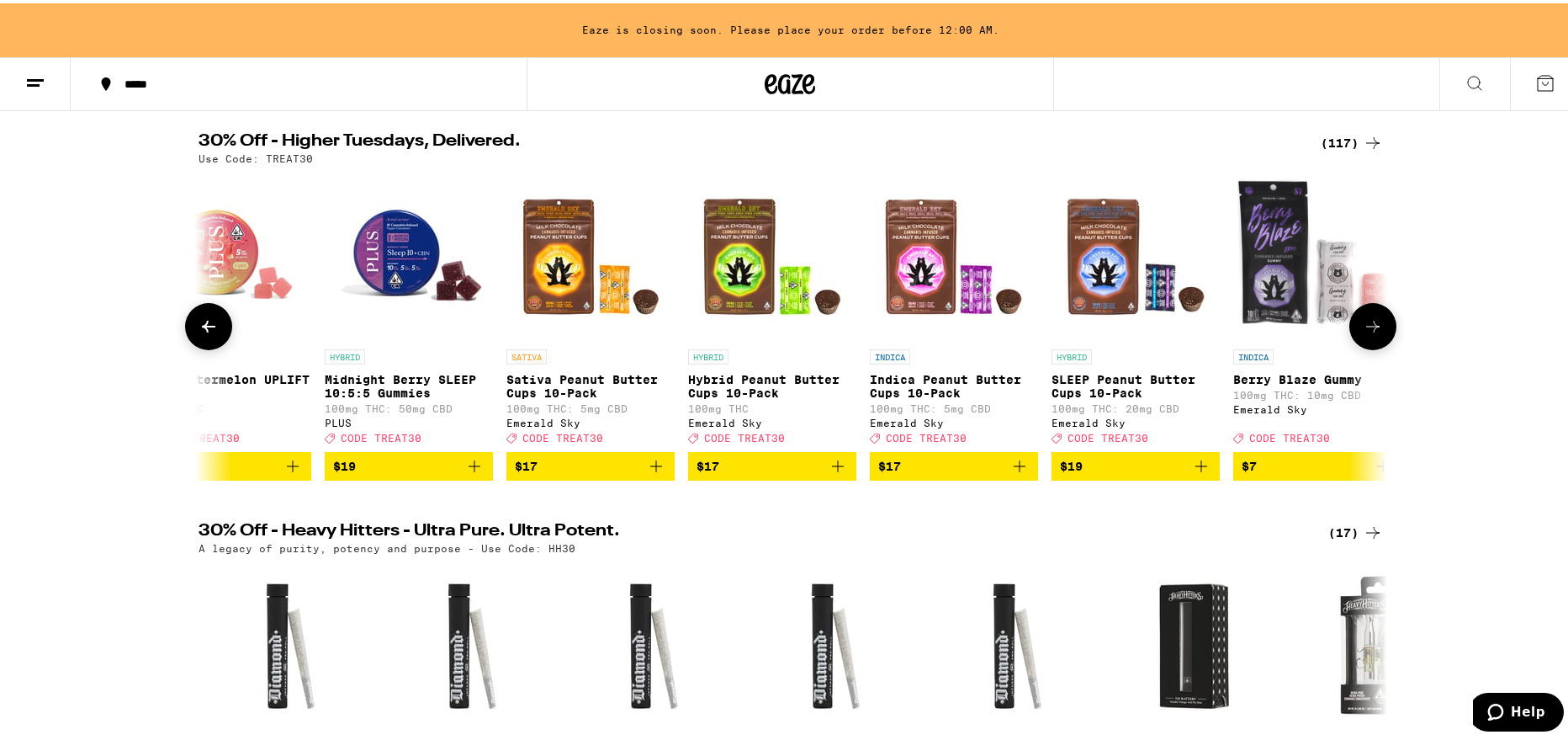
scroll to position [0, 1001]
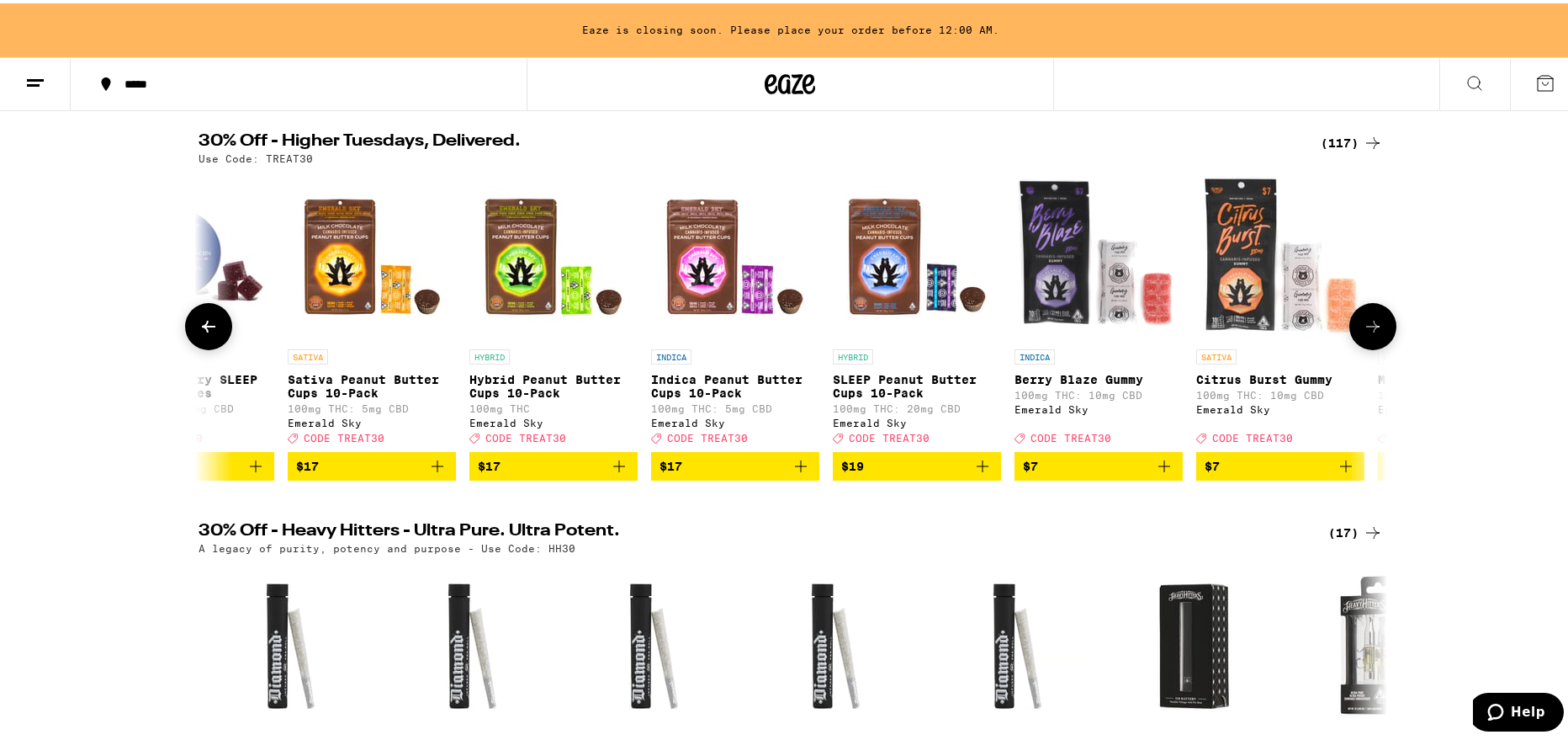
click at [1363, 333] on icon at bounding box center [1373, 323] width 20 height 20
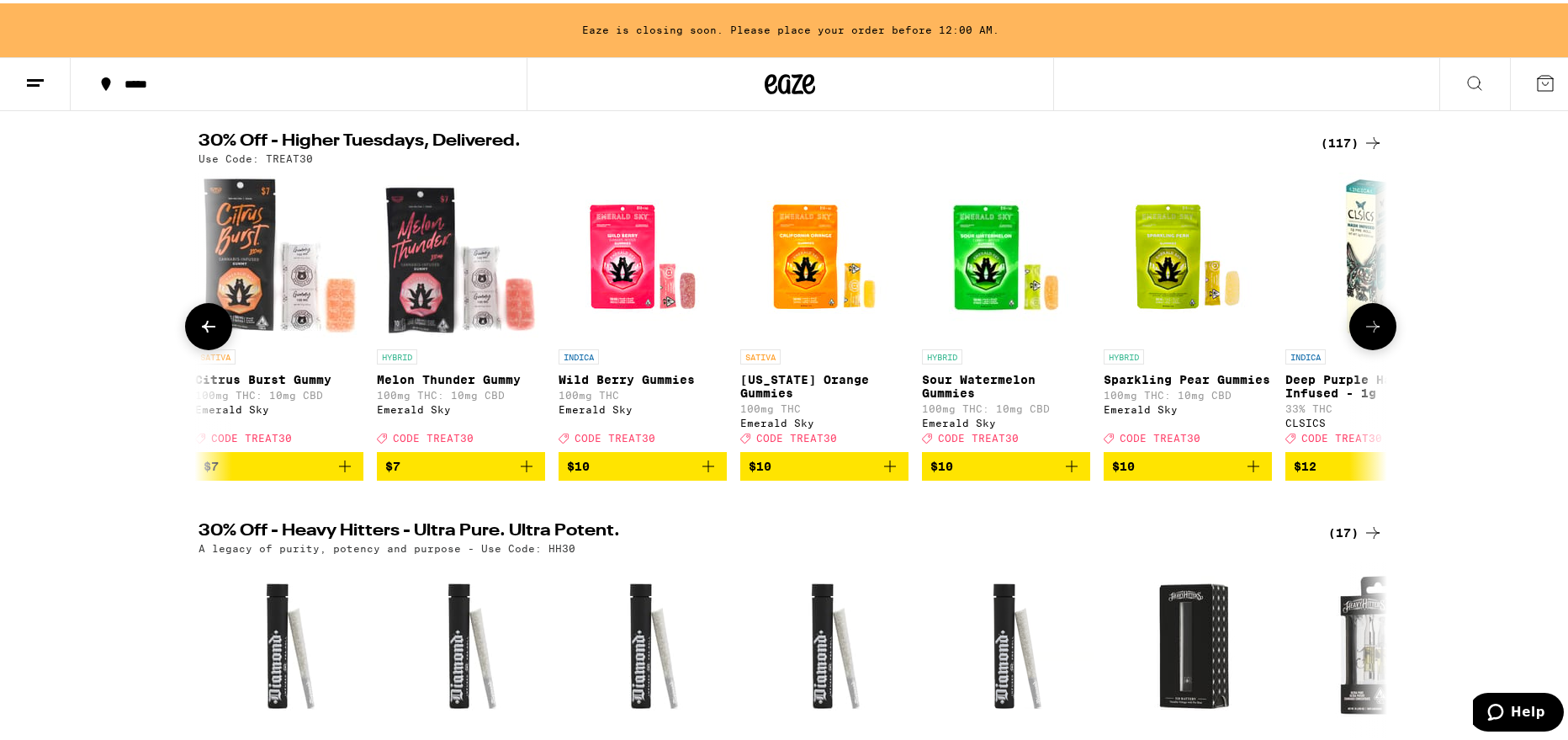
click at [1363, 333] on icon at bounding box center [1373, 323] width 20 height 20
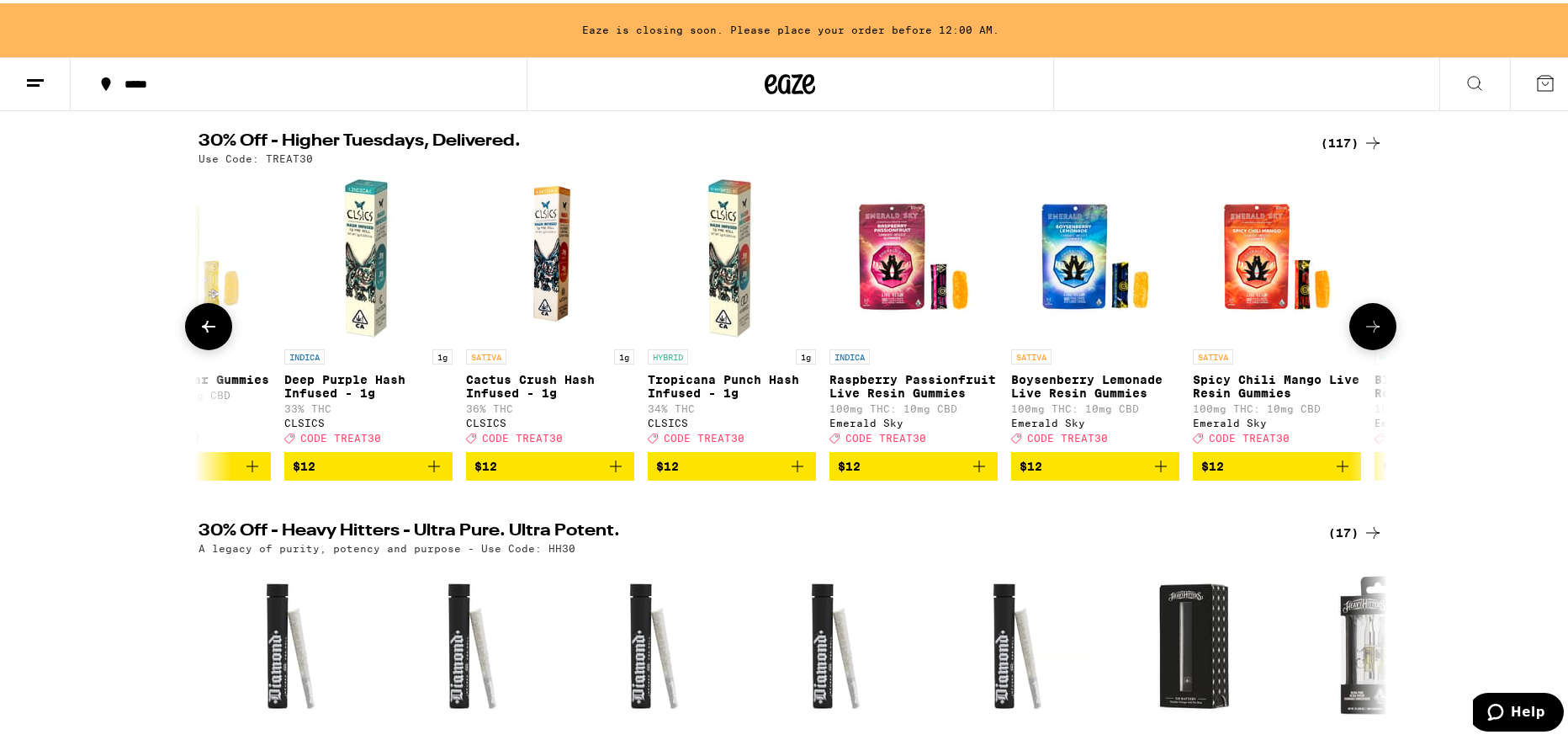
click at [1363, 333] on icon at bounding box center [1373, 323] width 20 height 20
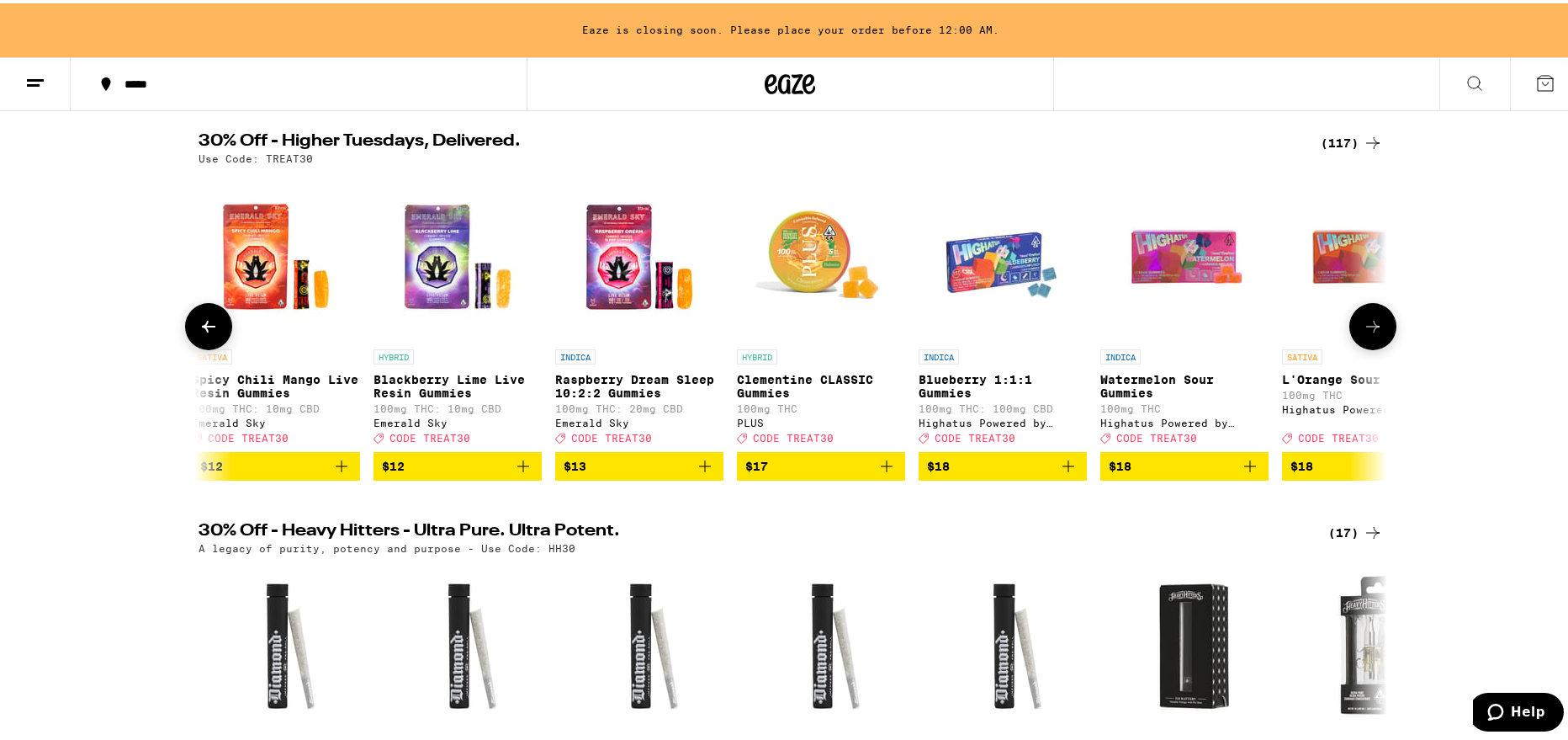
click at [1363, 333] on icon at bounding box center [1373, 323] width 20 height 20
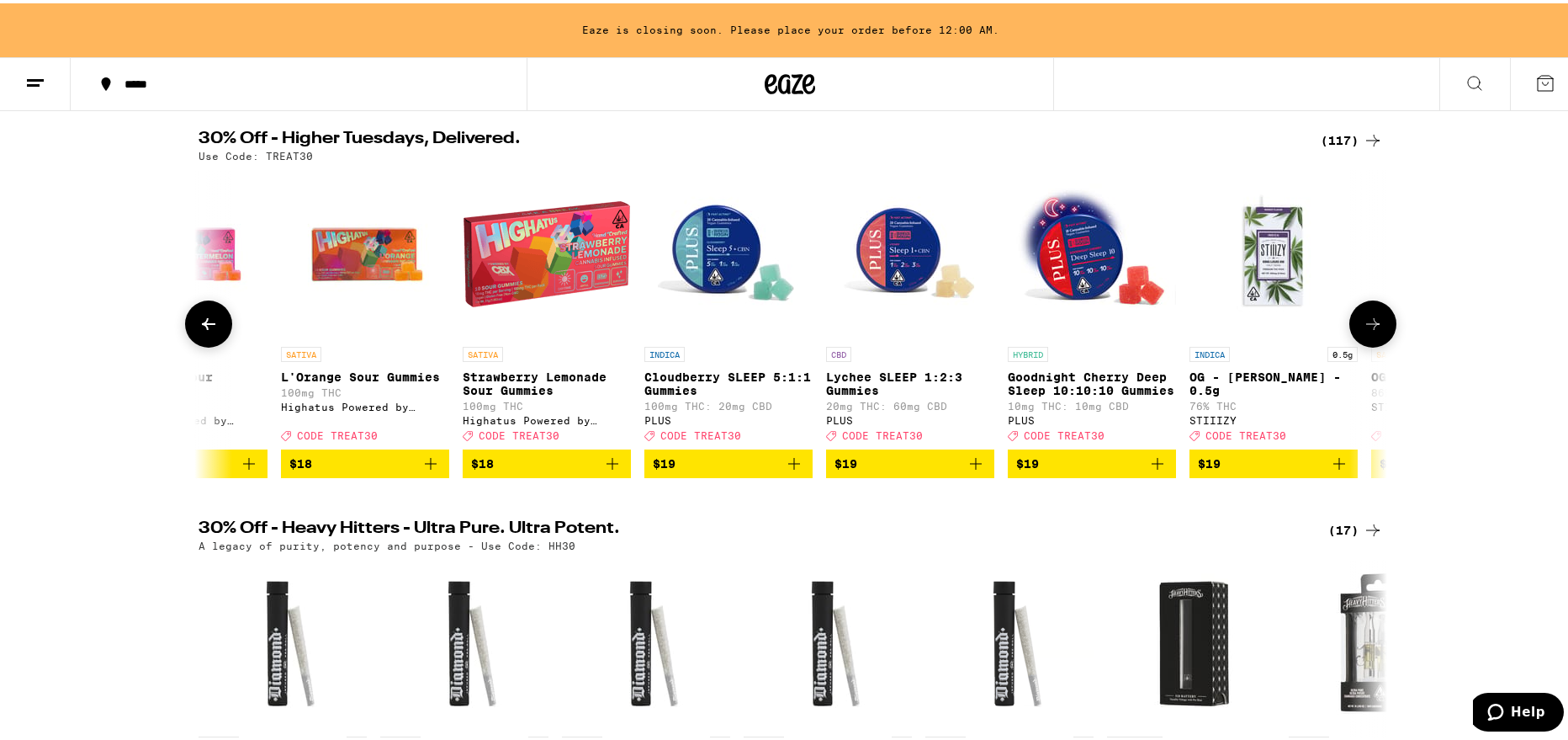
scroll to position [168, 0]
